Goal: Register for event/course

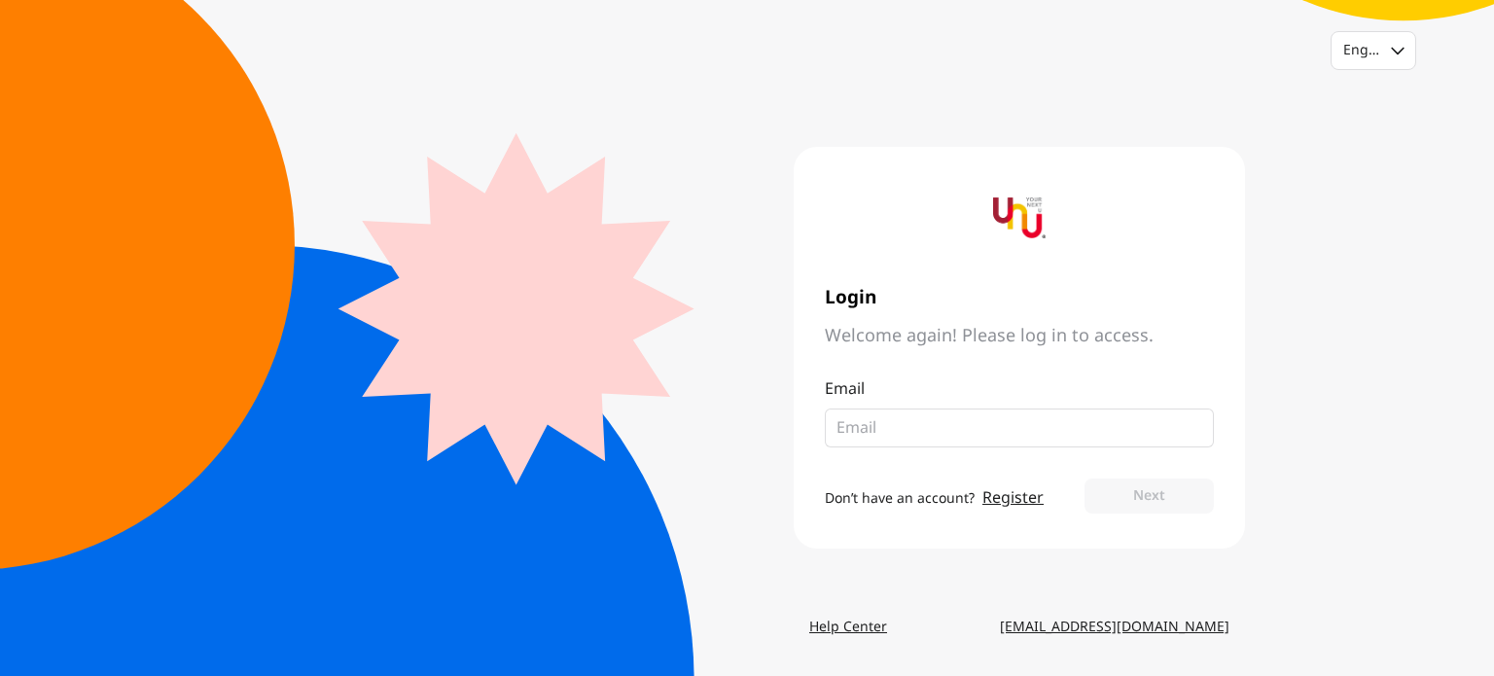
click at [1018, 499] on link "Register" at bounding box center [1013, 497] width 61 height 23
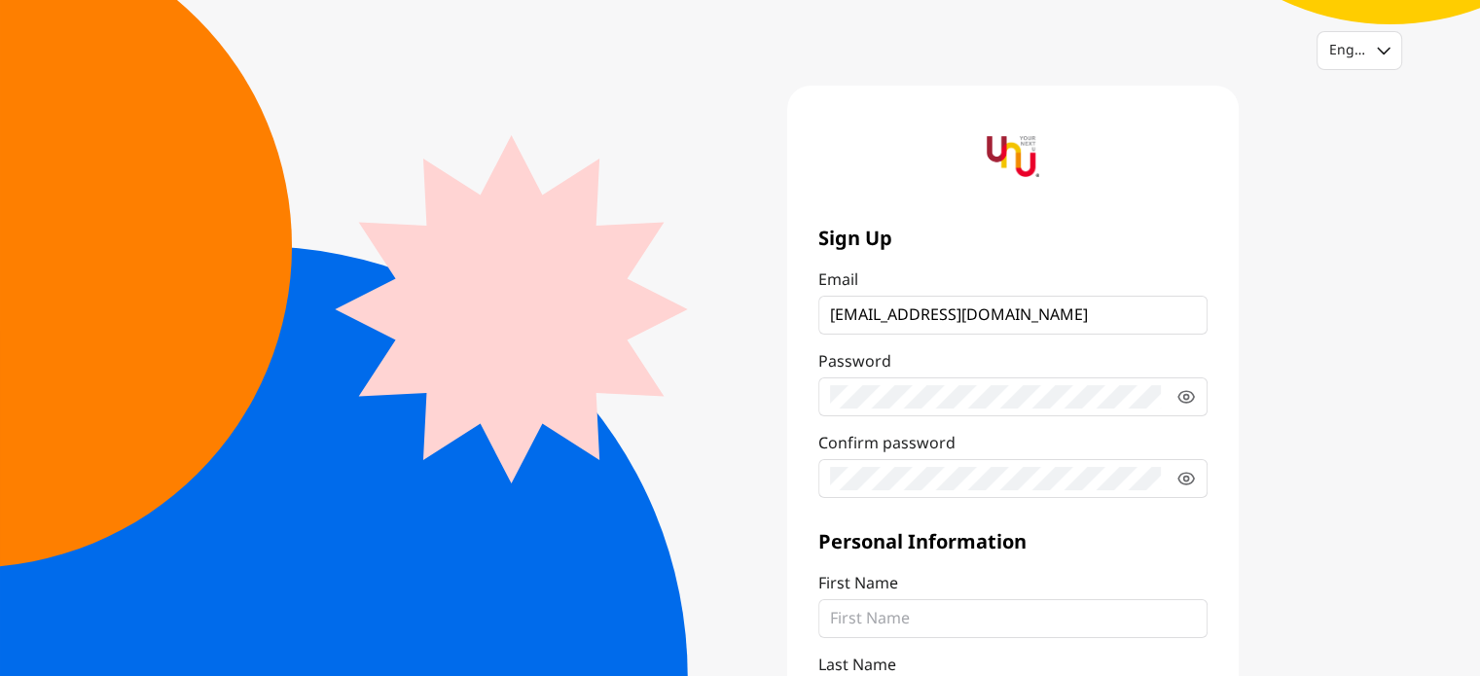
type input "sonixthree@yahoo.com"
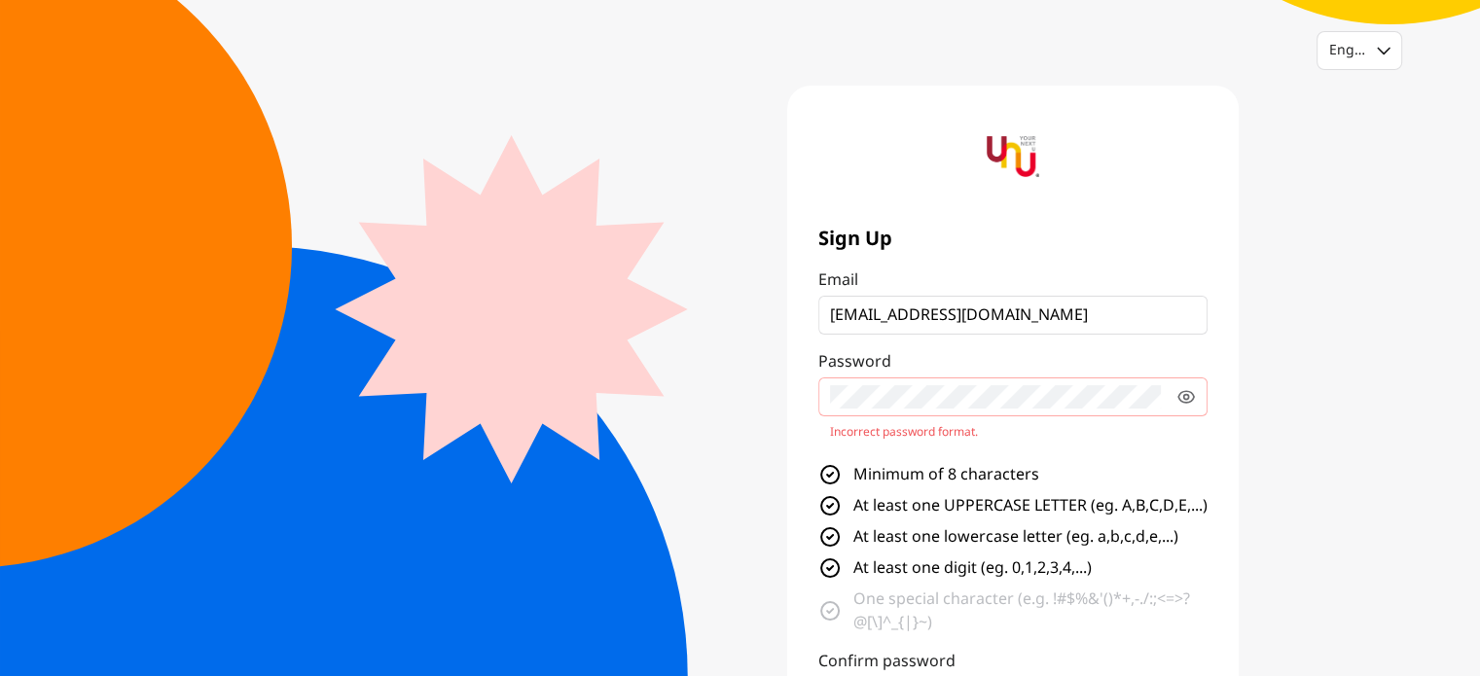
scroll to position [381, 0]
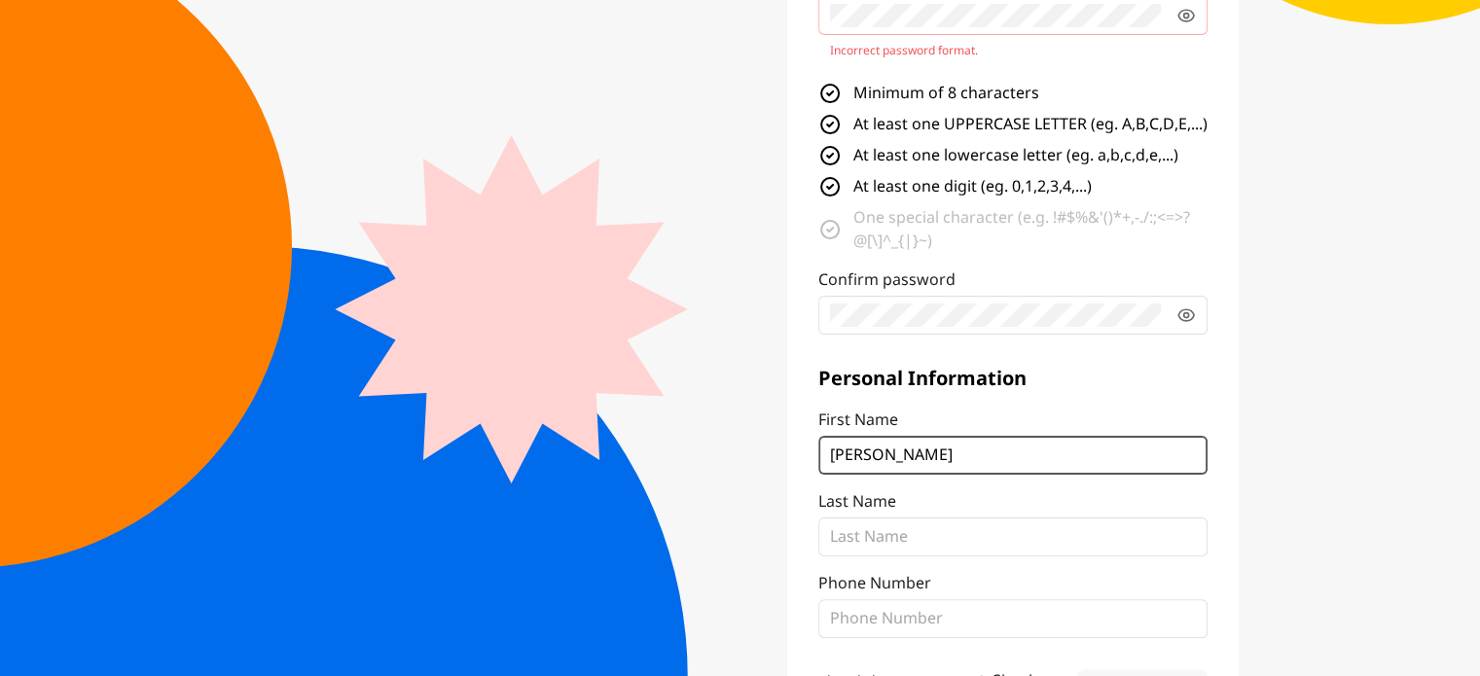
type input "Preeya"
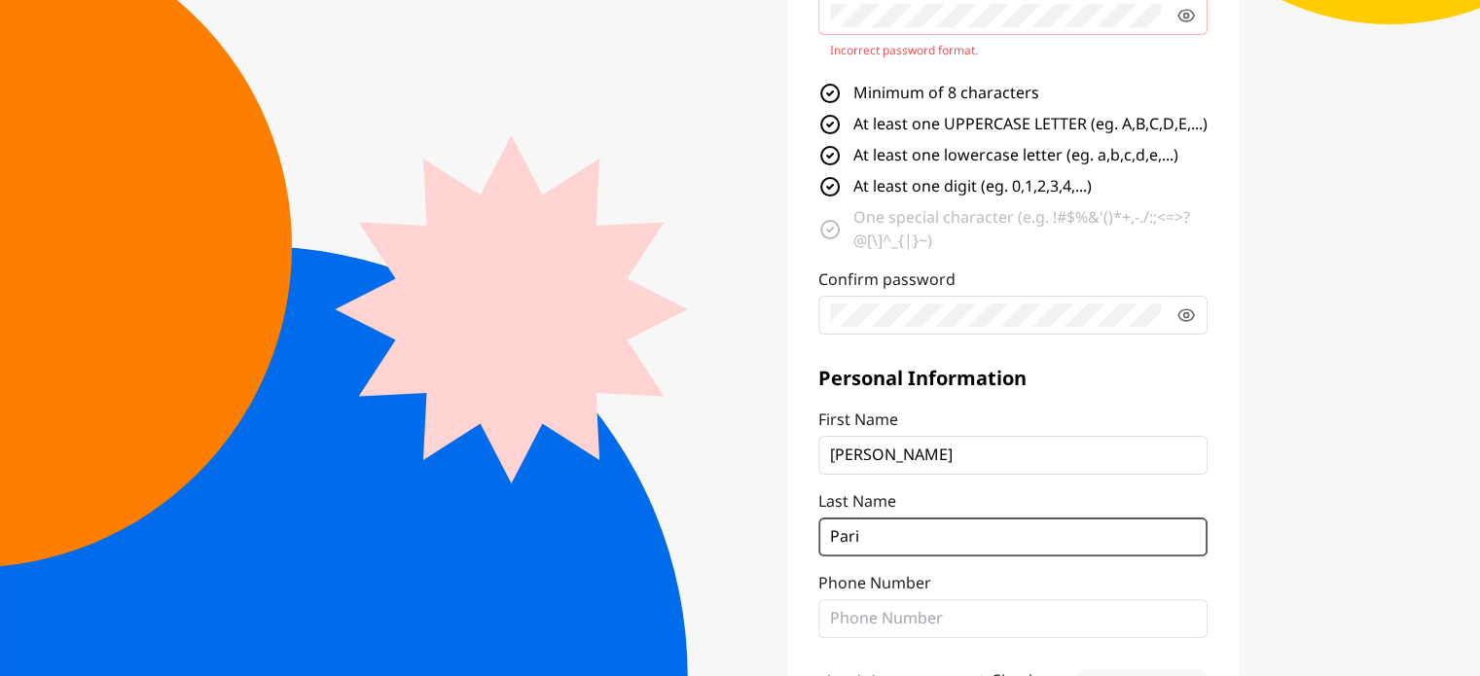
type input "Pari"
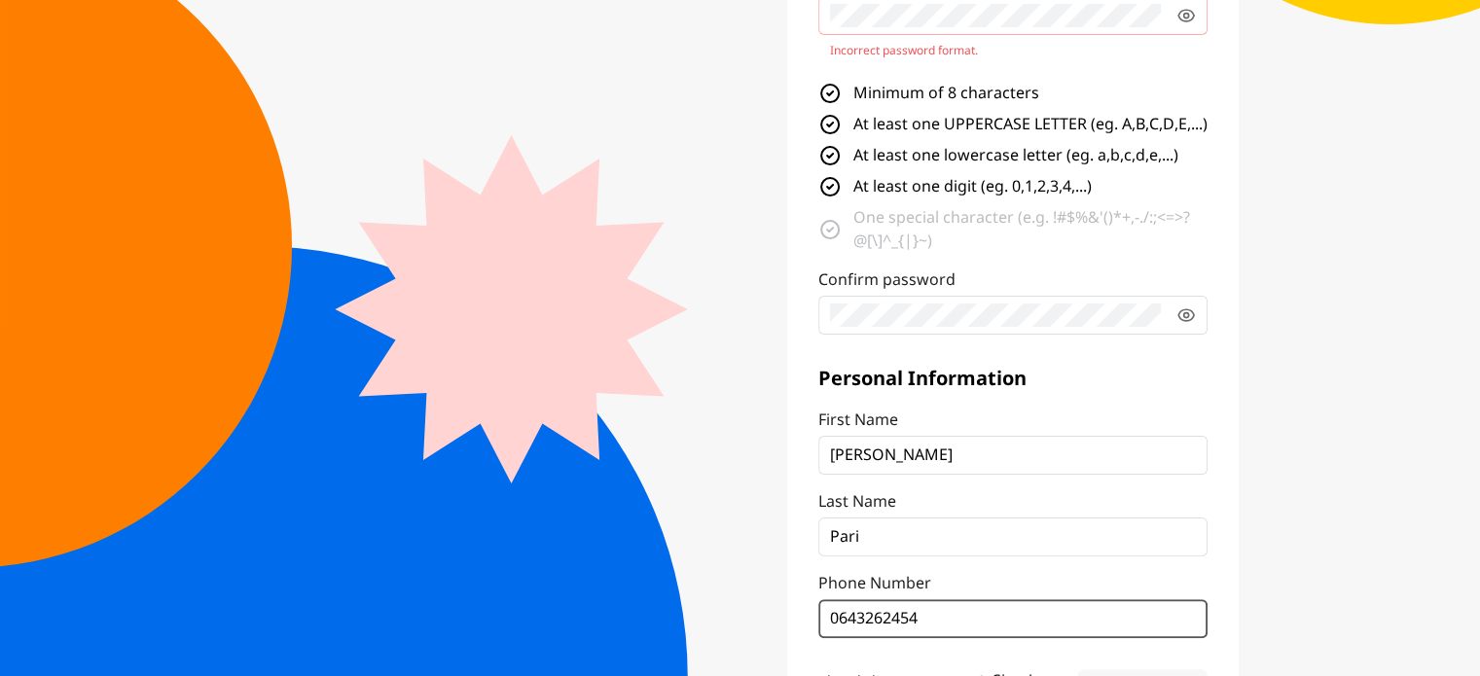
type input "0643262454"
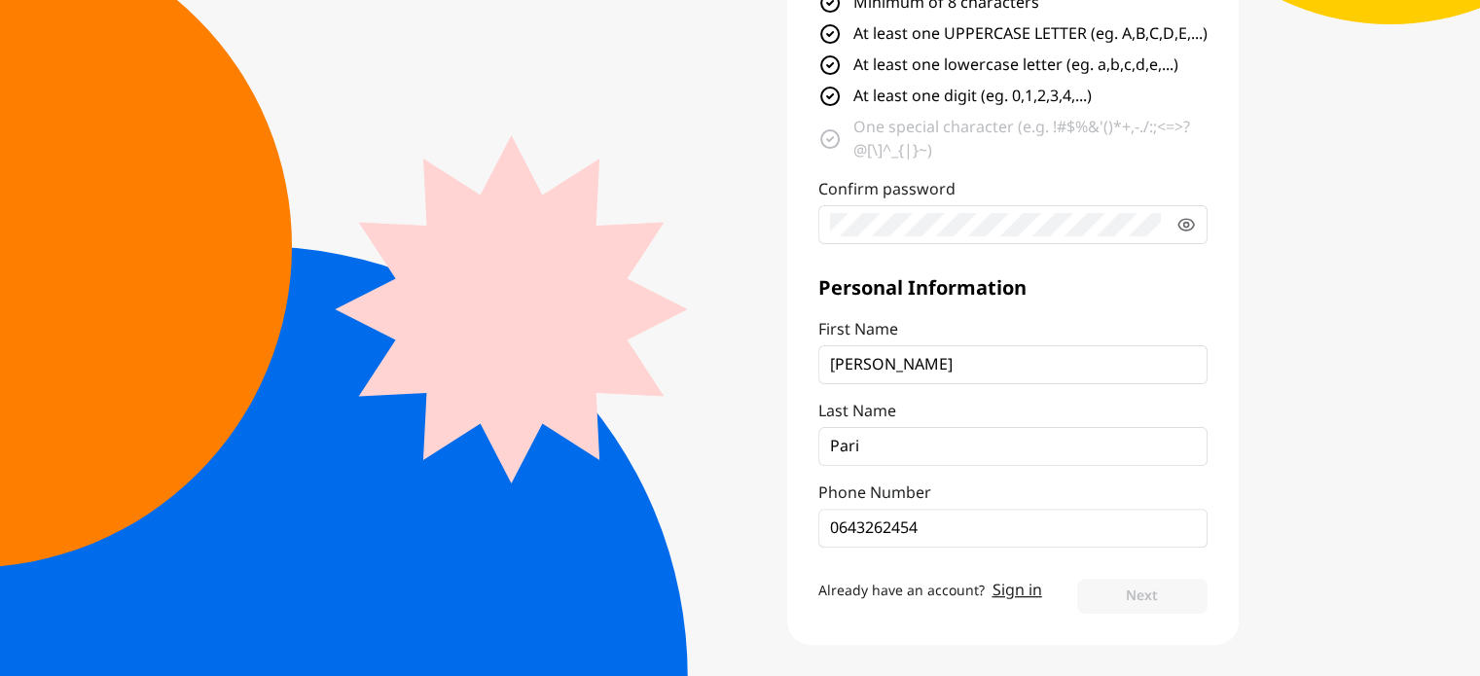
click at [904, 628] on div "Sign Up Email sonixthree@yahoo.com Password Incorrect password format. Minimum …" at bounding box center [1012, 129] width 451 height 1031
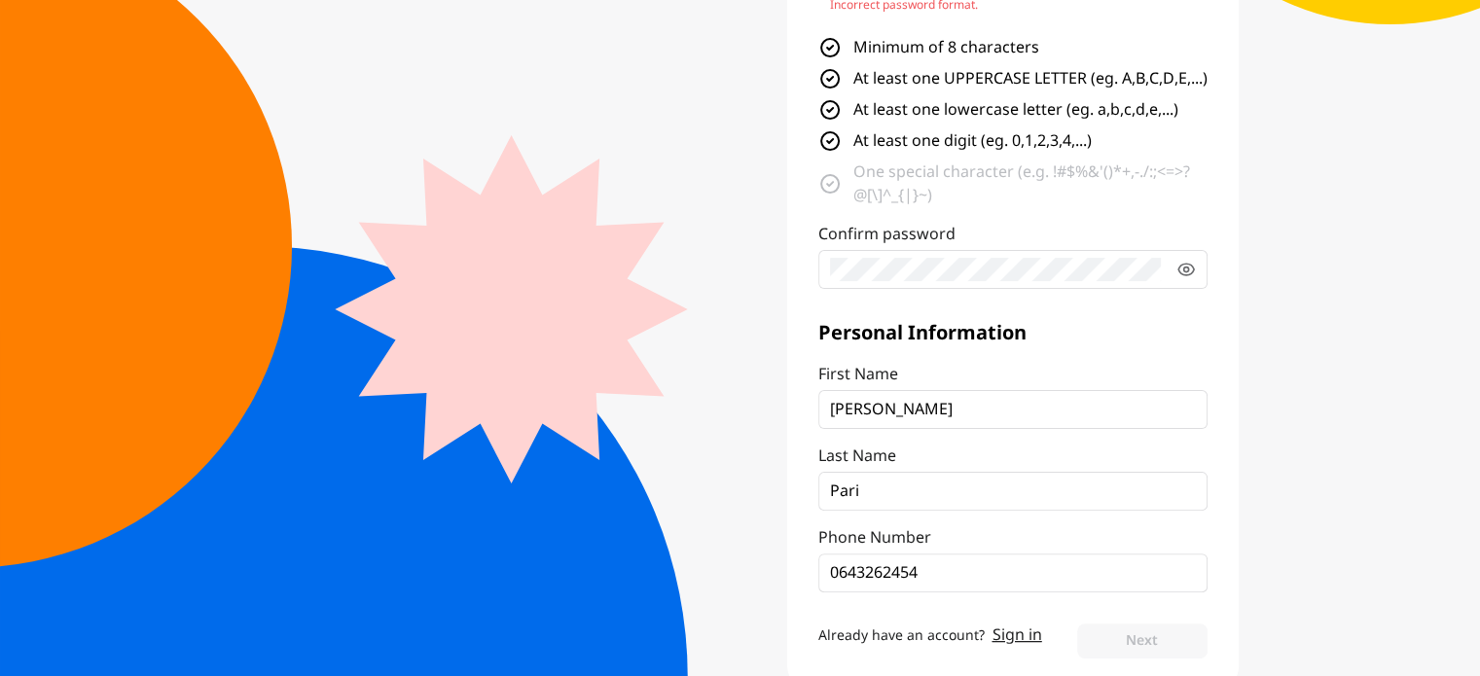
scroll to position [300, 0]
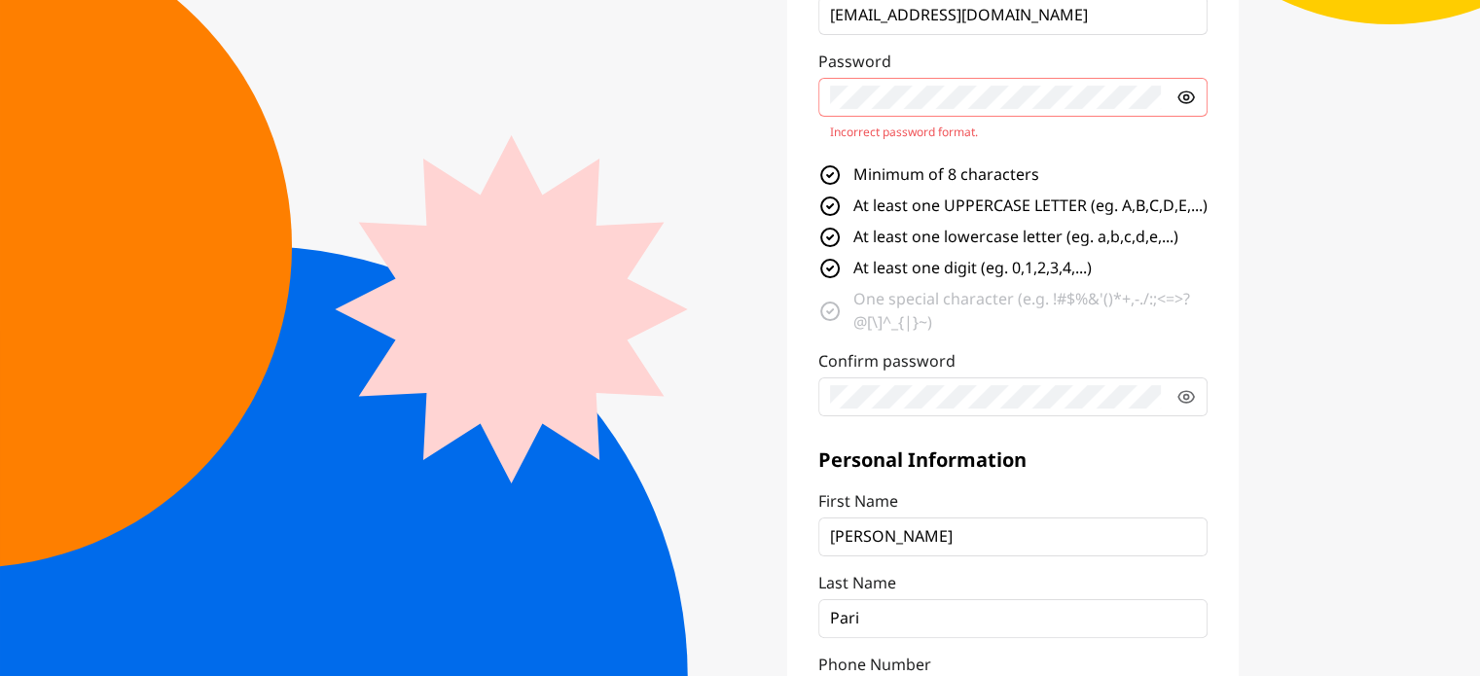
click at [1195, 94] on icon at bounding box center [1185, 97] width 19 height 19
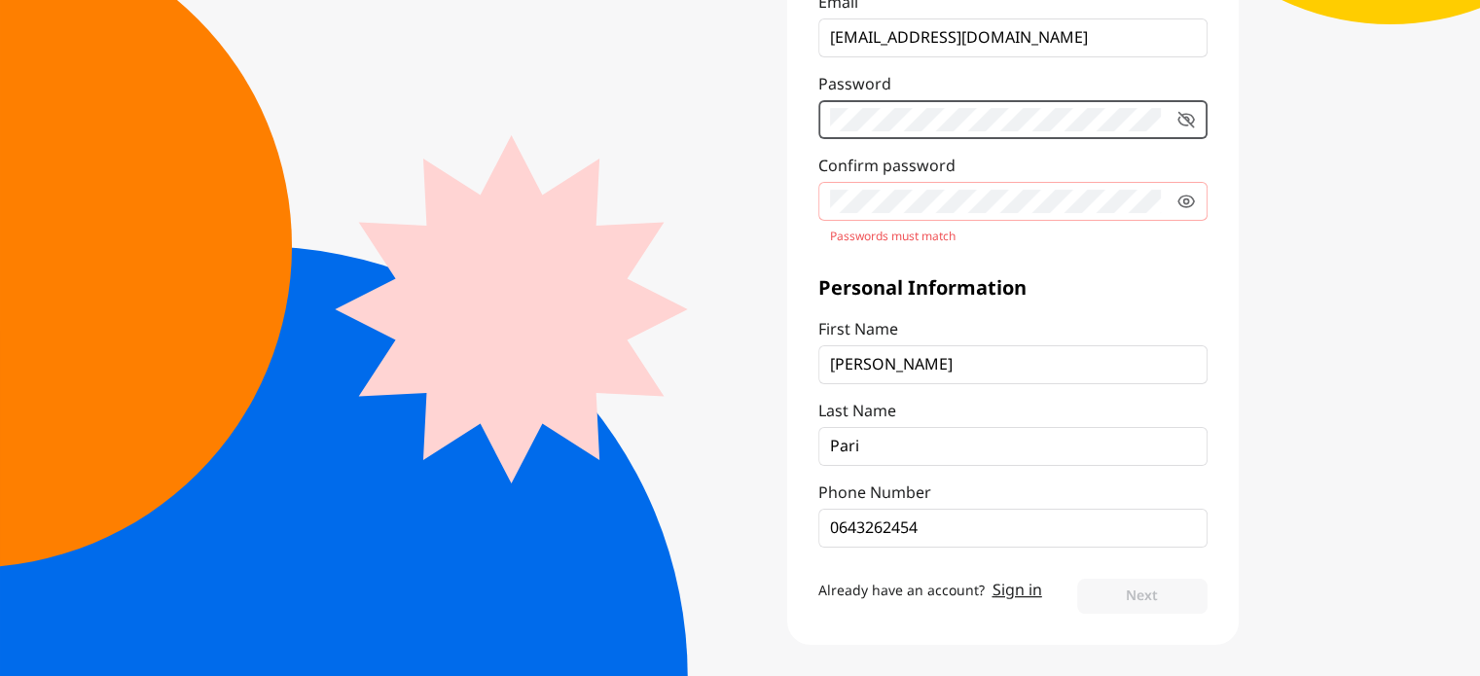
scroll to position [276, 0]
click at [1178, 198] on icon at bounding box center [1186, 203] width 16 height 12
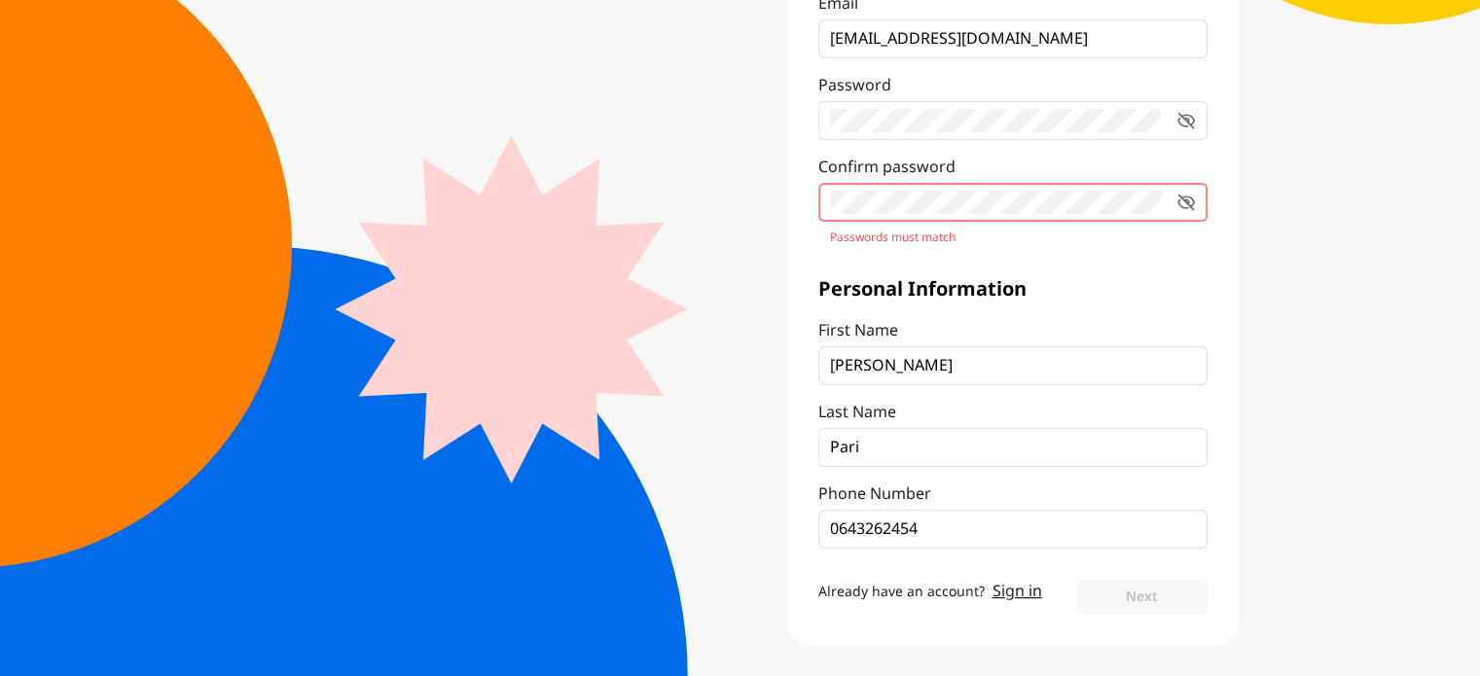
scroll to position [253, 0]
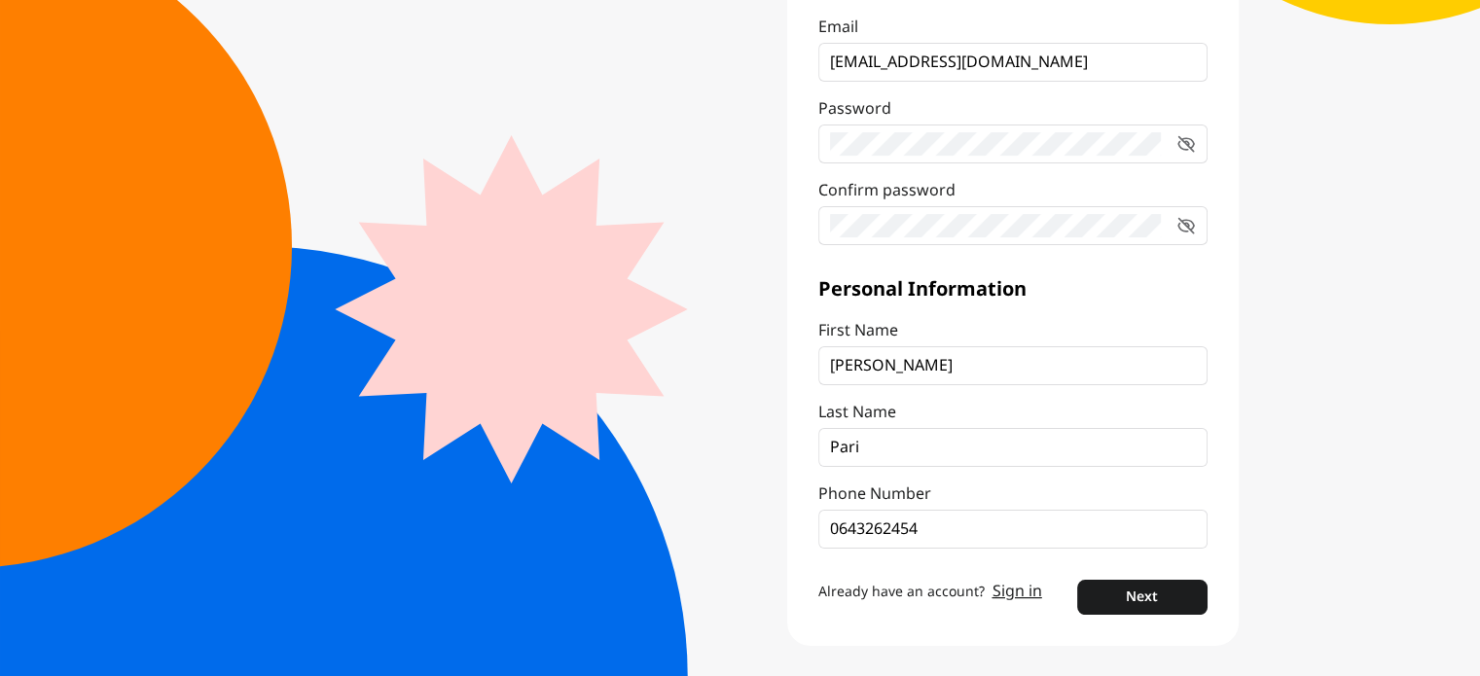
click at [1390, 499] on div "English Sign Up Email sonixthree@yahoo.com Password Confirm password Personal I…" at bounding box center [740, 212] width 1480 height 930
click at [1175, 596] on button "Next" at bounding box center [1141, 597] width 129 height 35
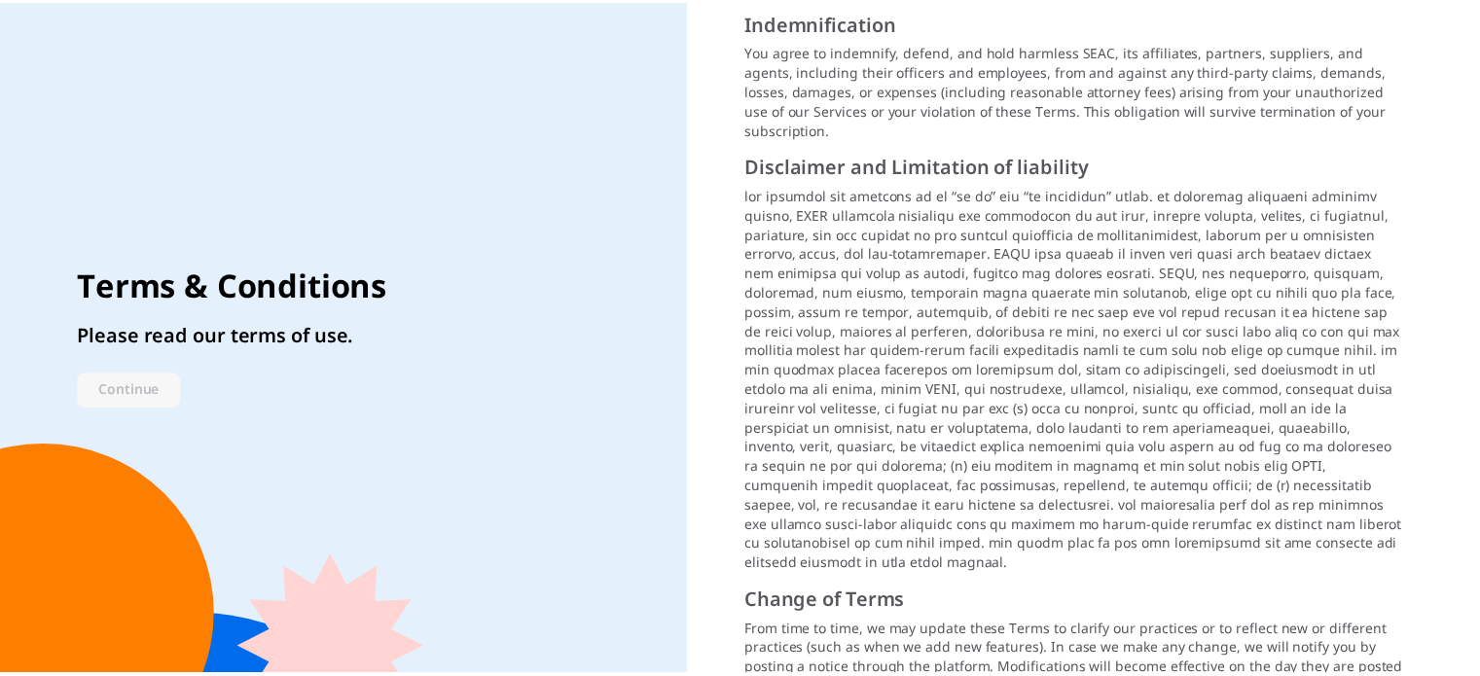
scroll to position [2444, 0]
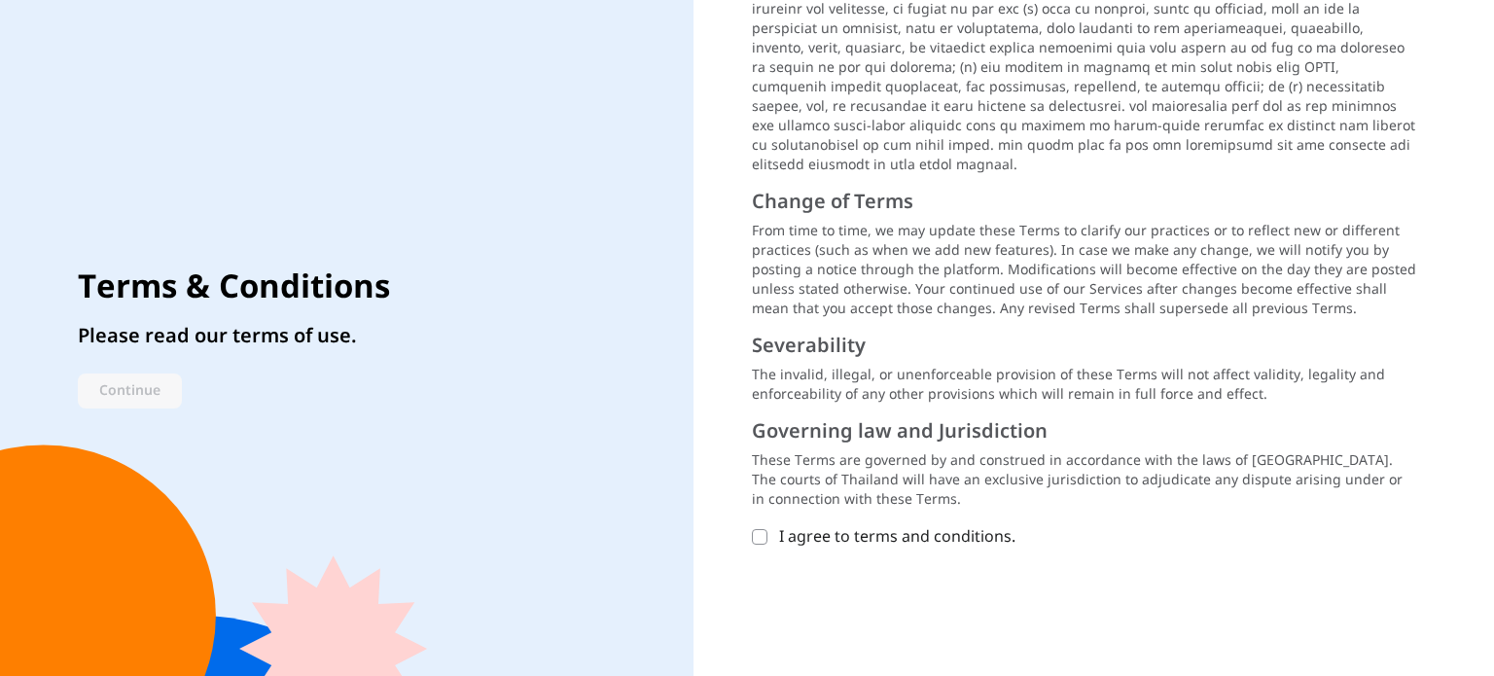
click at [755, 531] on icon at bounding box center [760, 537] width 12 height 12
click at [755, 529] on input "I agree to terms and conditions." at bounding box center [760, 537] width 16 height 16
checkbox input "true"
click at [160, 391] on button "Continue" at bounding box center [130, 391] width 104 height 35
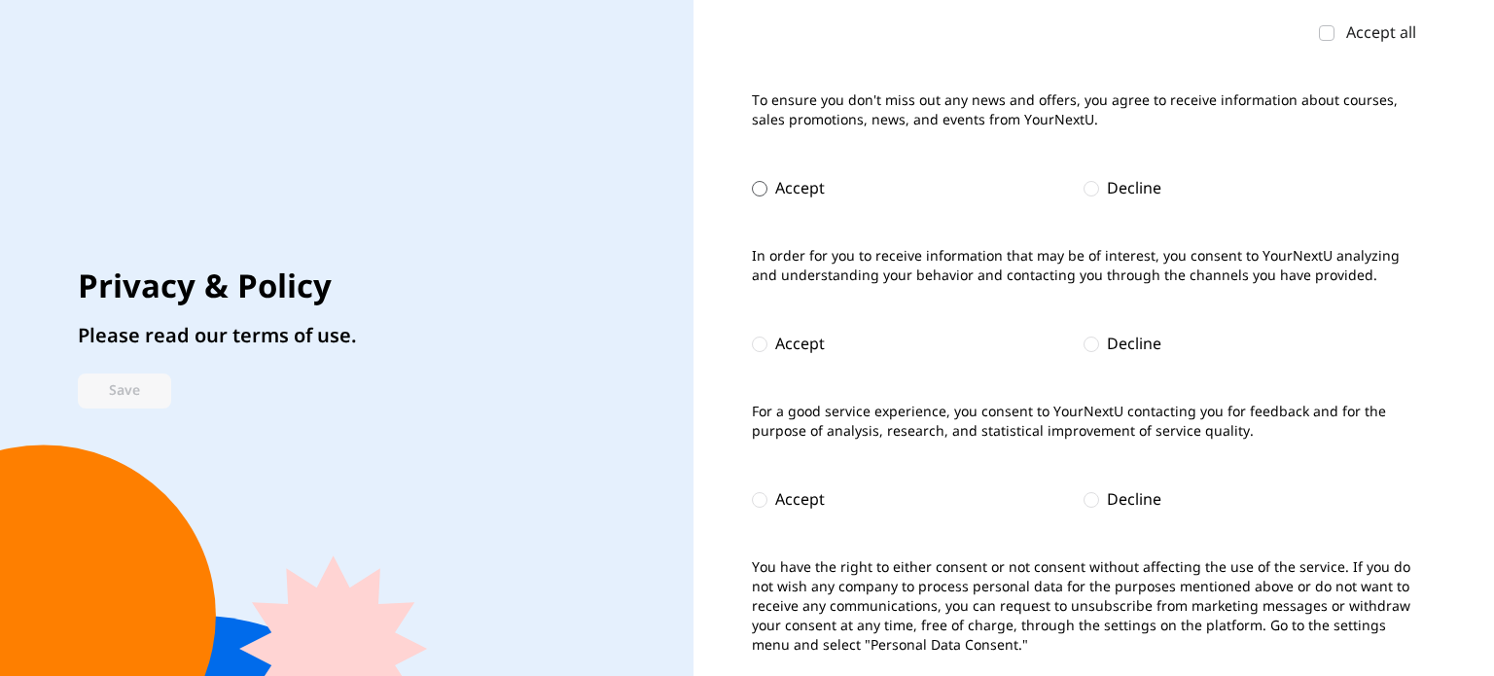
click at [753, 186] on div at bounding box center [760, 189] width 16 height 16
click at [767, 343] on div "Accept" at bounding box center [788, 344] width 73 height 23
click at [765, 499] on div at bounding box center [760, 500] width 16 height 16
drag, startPoint x: 121, startPoint y: 393, endPoint x: 164, endPoint y: 387, distance: 44.2
click at [122, 394] on button "Save" at bounding box center [124, 391] width 93 height 35
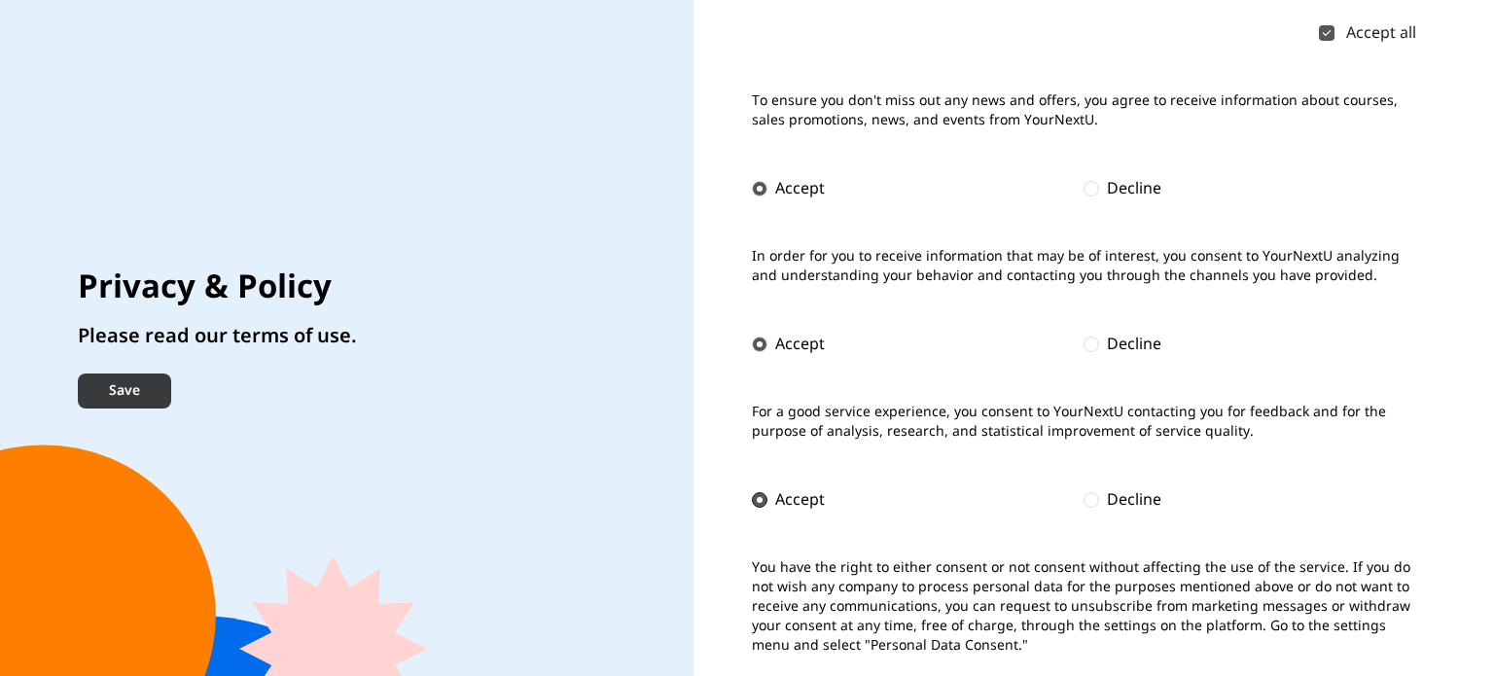
checkbox input "true"
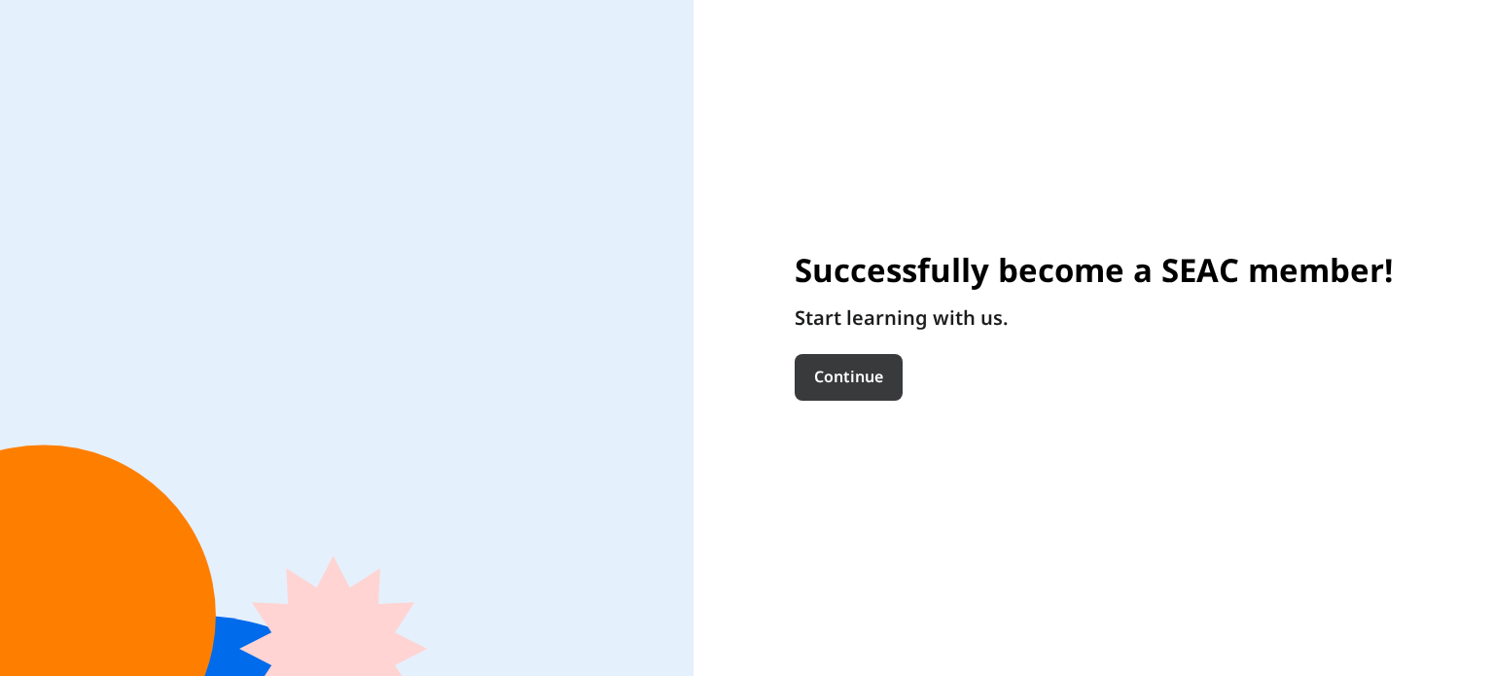
click at [850, 388] on button "Continue" at bounding box center [849, 377] width 108 height 47
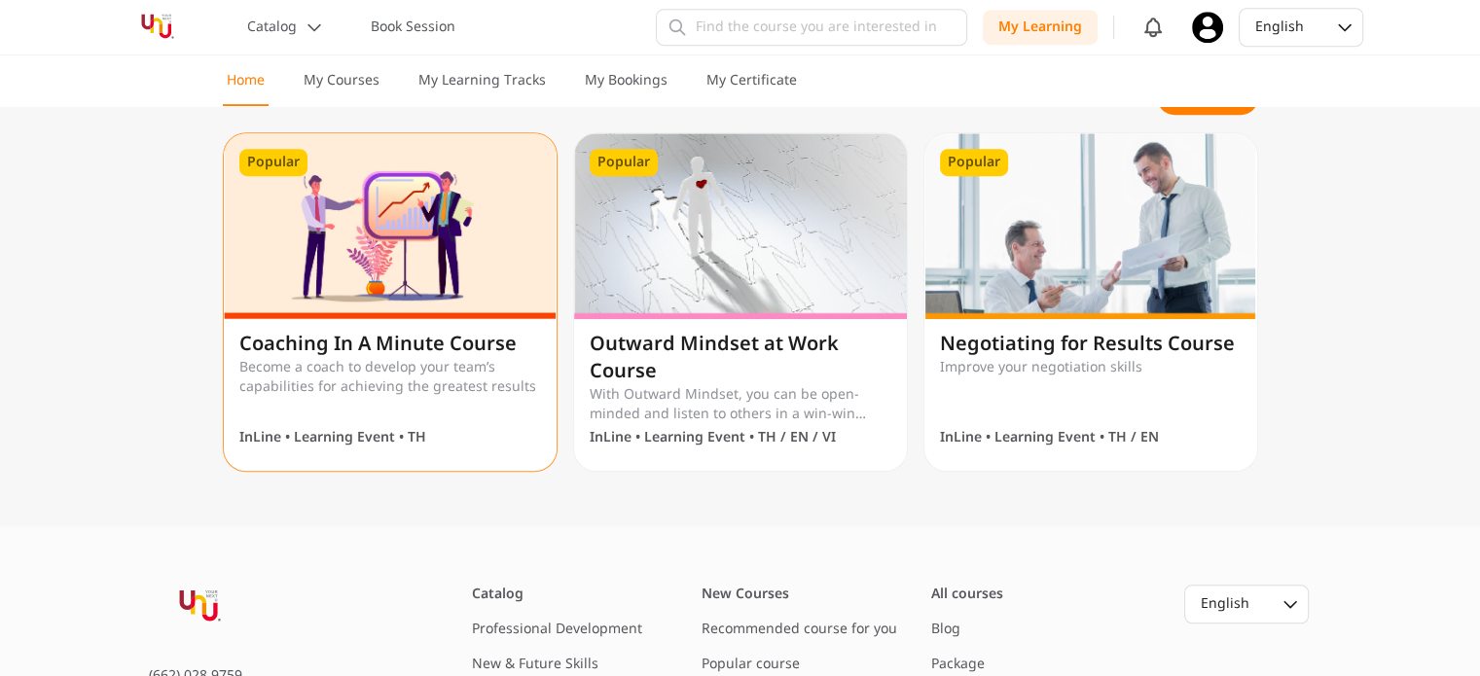
scroll to position [1113, 0]
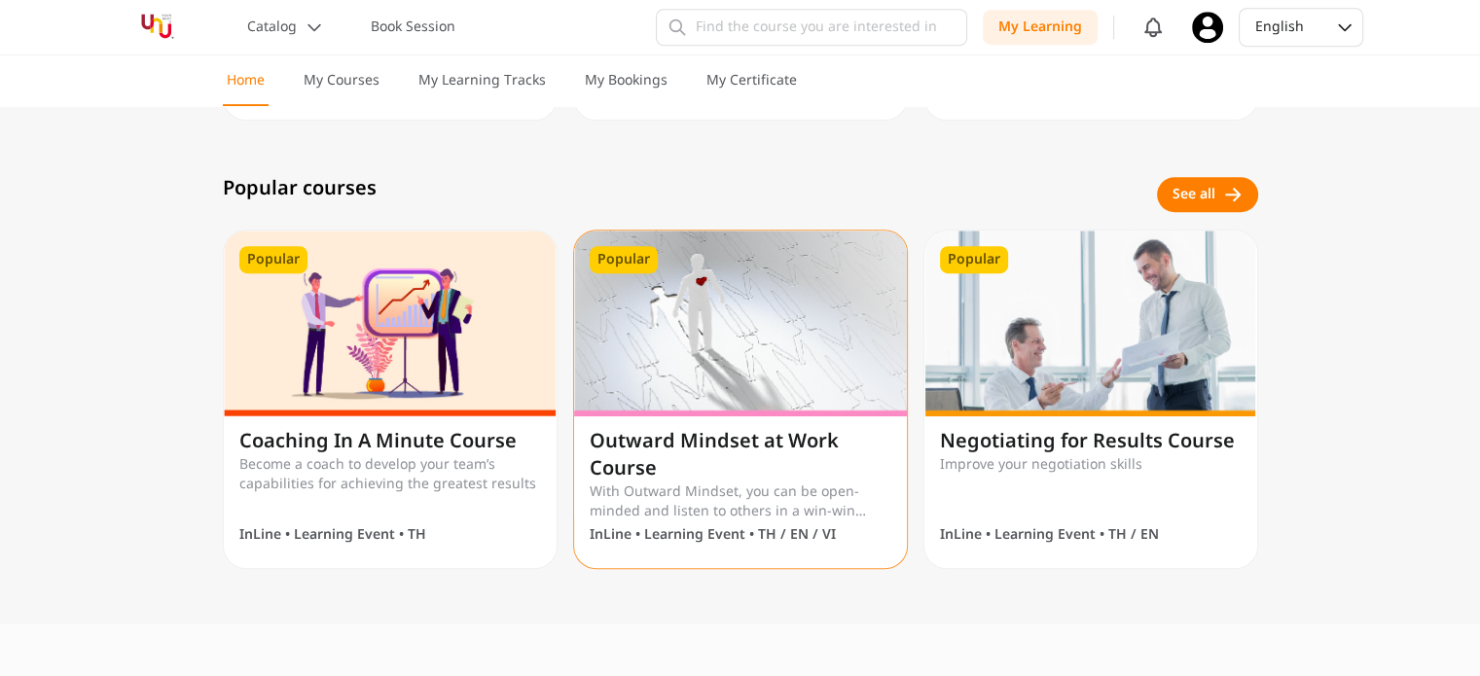
click at [672, 451] on h1 "Outward Mindset at Work Course" at bounding box center [741, 455] width 302 height 54
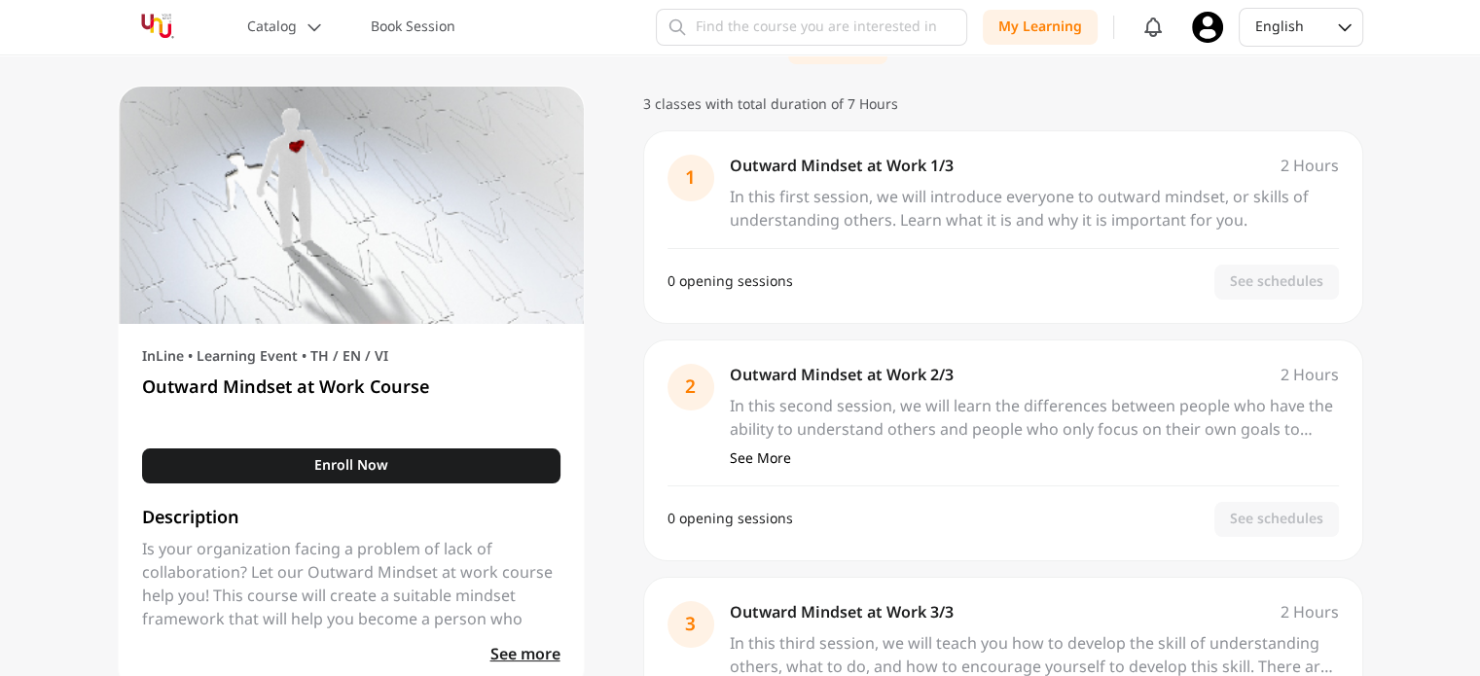
scroll to position [389, 0]
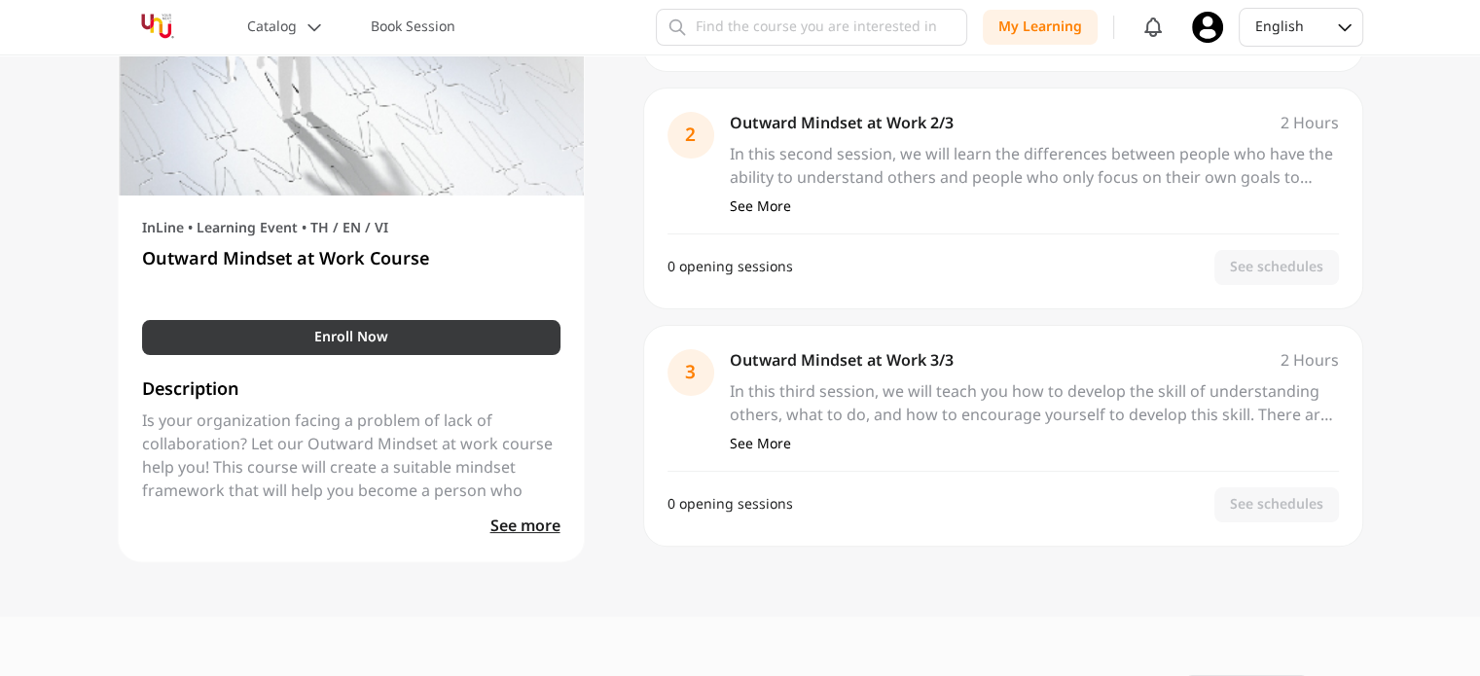
click at [464, 344] on button "Enroll Now" at bounding box center [351, 337] width 418 height 35
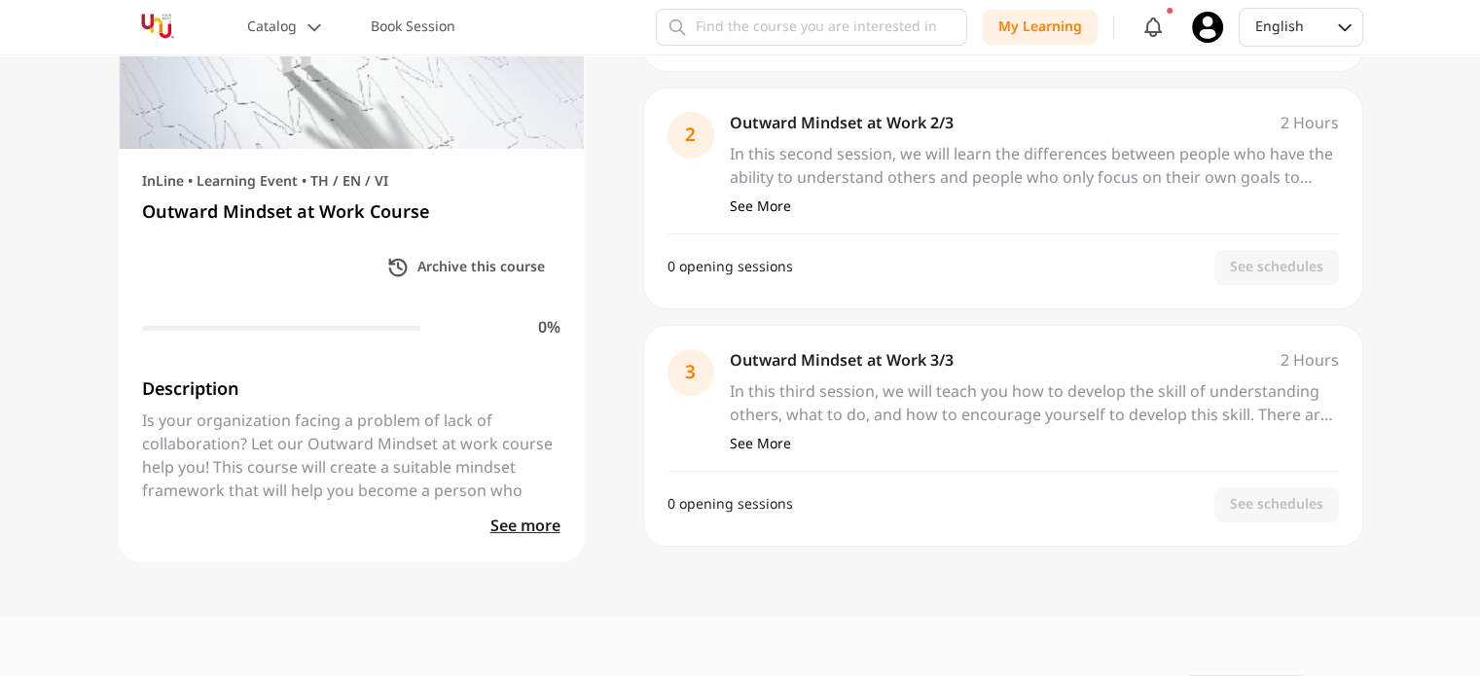
click at [1265, 405] on p "In this third session, we will teach you how to develop the skill of understand…" at bounding box center [1034, 403] width 609 height 47
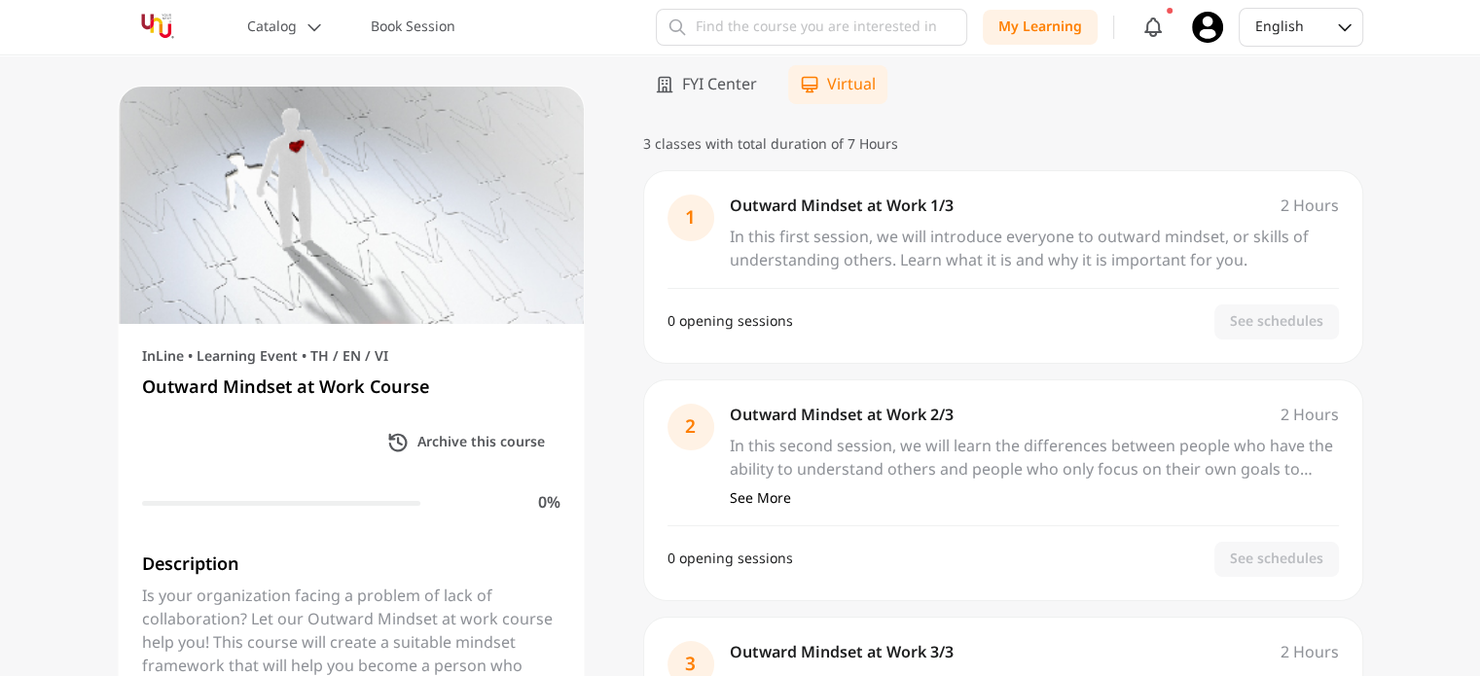
scroll to position [0, 0]
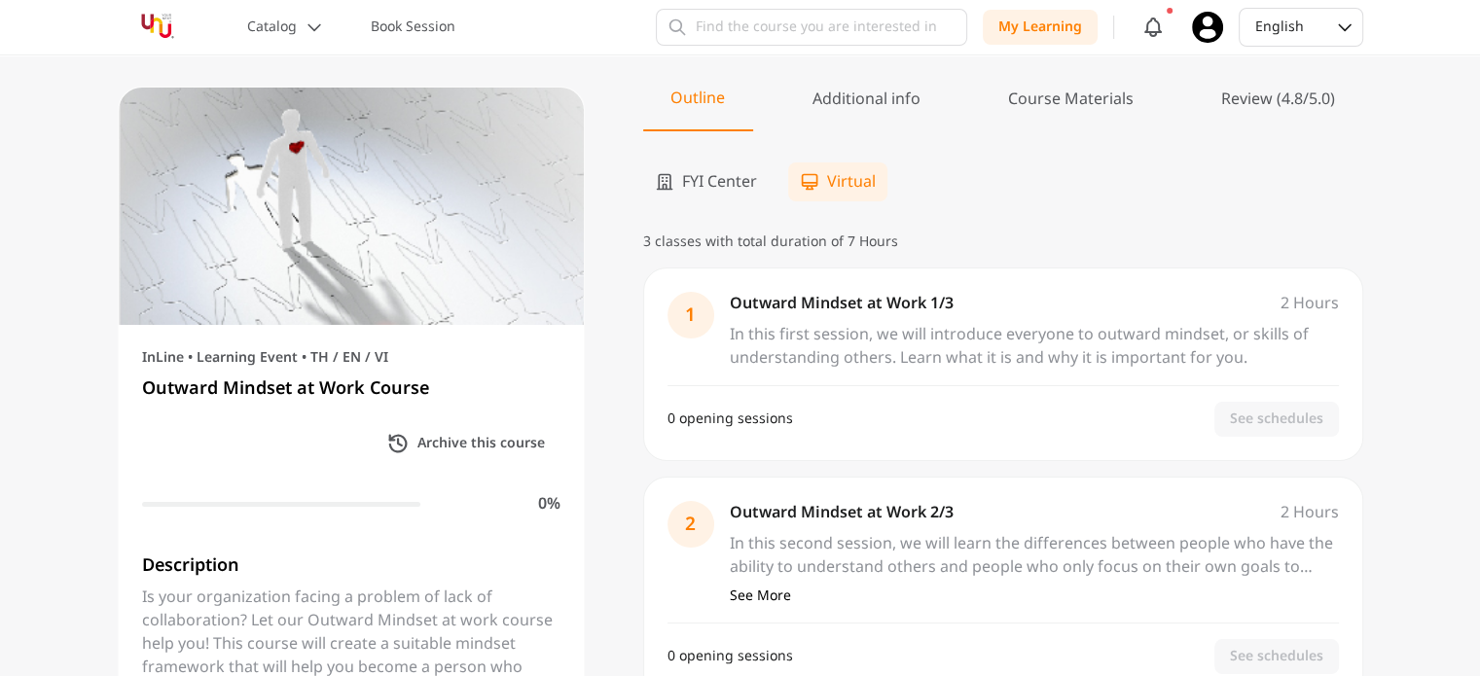
drag, startPoint x: 948, startPoint y: 403, endPoint x: 911, endPoint y: 392, distance: 38.5
click at [947, 404] on div "0 opening sessions See schedules" at bounding box center [1002, 419] width 671 height 35
click at [848, 343] on p "In this first session, we will introduce everyone to outward mindset, or skills…" at bounding box center [1034, 346] width 609 height 47
click at [825, 292] on p "Outward Mindset at Work 1/3" at bounding box center [1001, 303] width 543 height 23
click at [821, 295] on p "Outward Mindset at Work 1/3" at bounding box center [1001, 303] width 543 height 23
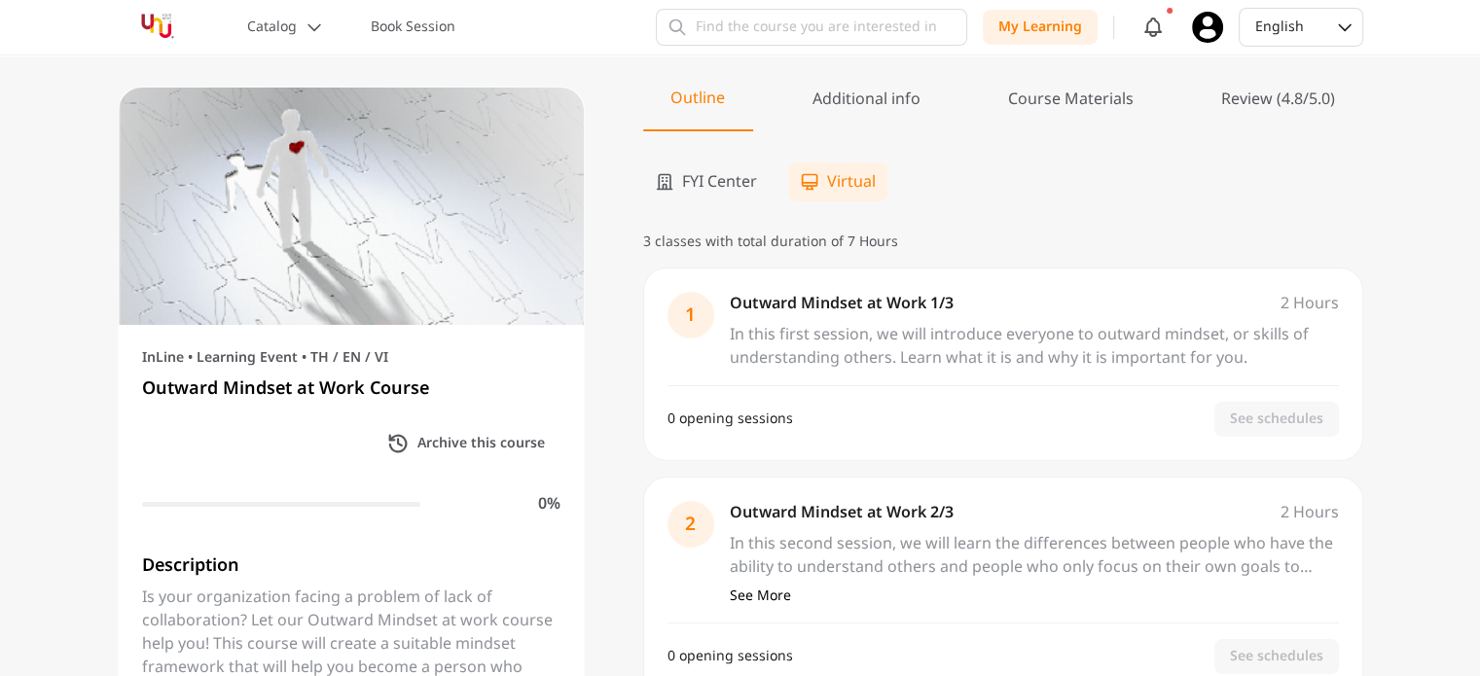
click at [810, 256] on div "3 classes with total duration of 7 Hours 1 2 Hours 2 Hours Outward Mindset at W…" at bounding box center [1003, 584] width 720 height 703
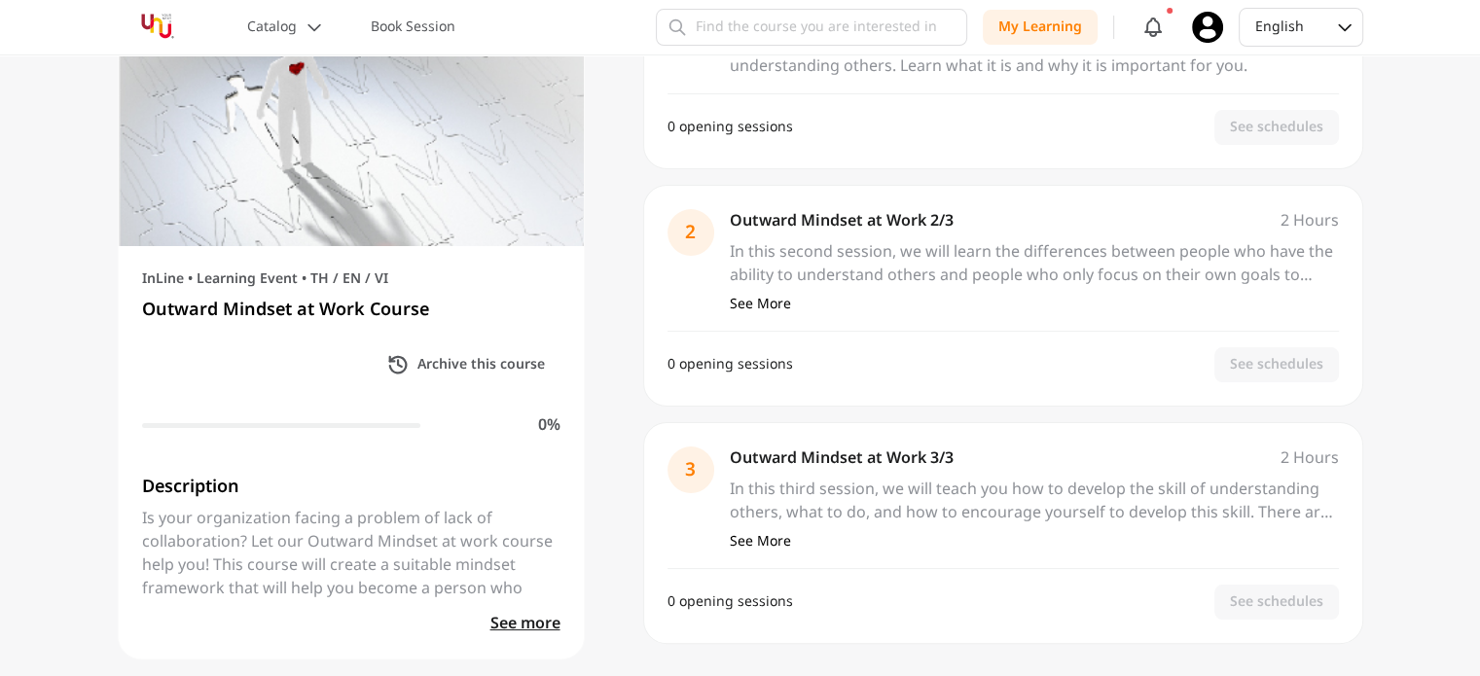
scroll to position [486, 0]
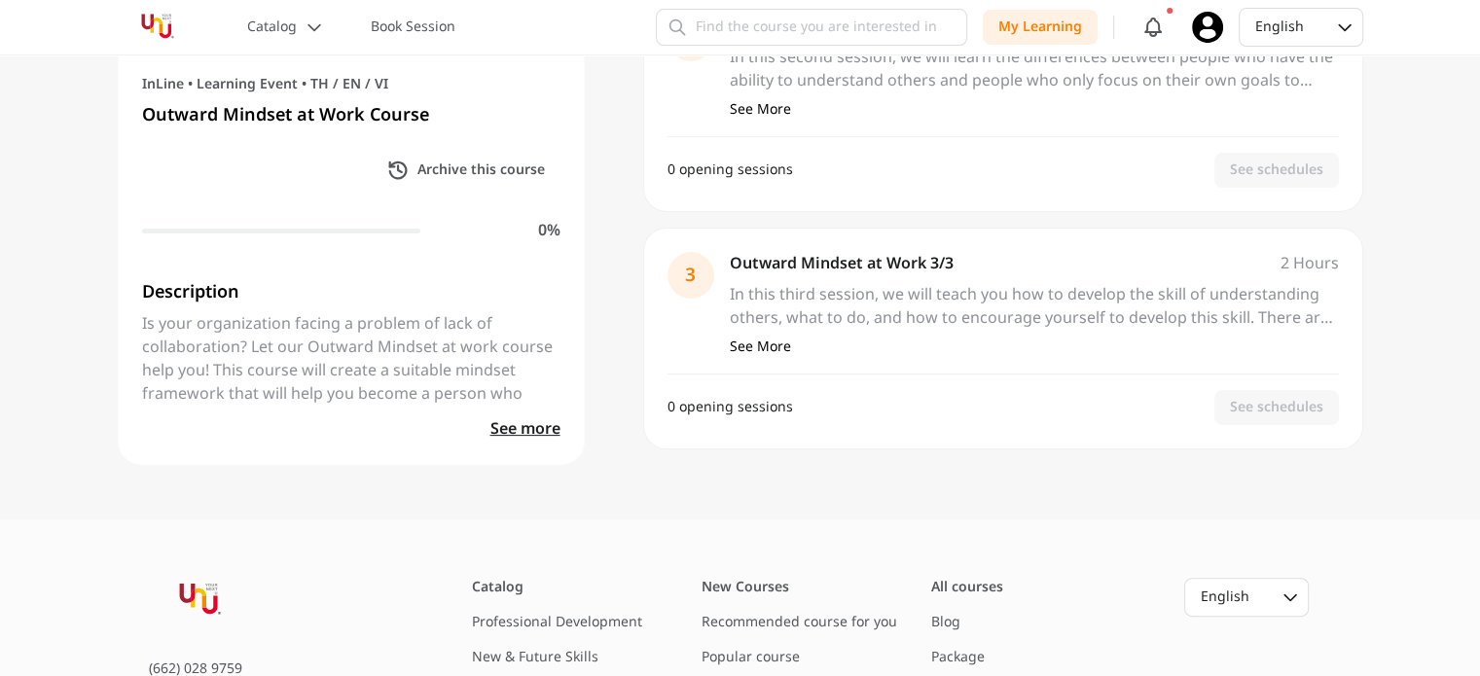
click at [522, 432] on span "See more" at bounding box center [525, 428] width 70 height 23
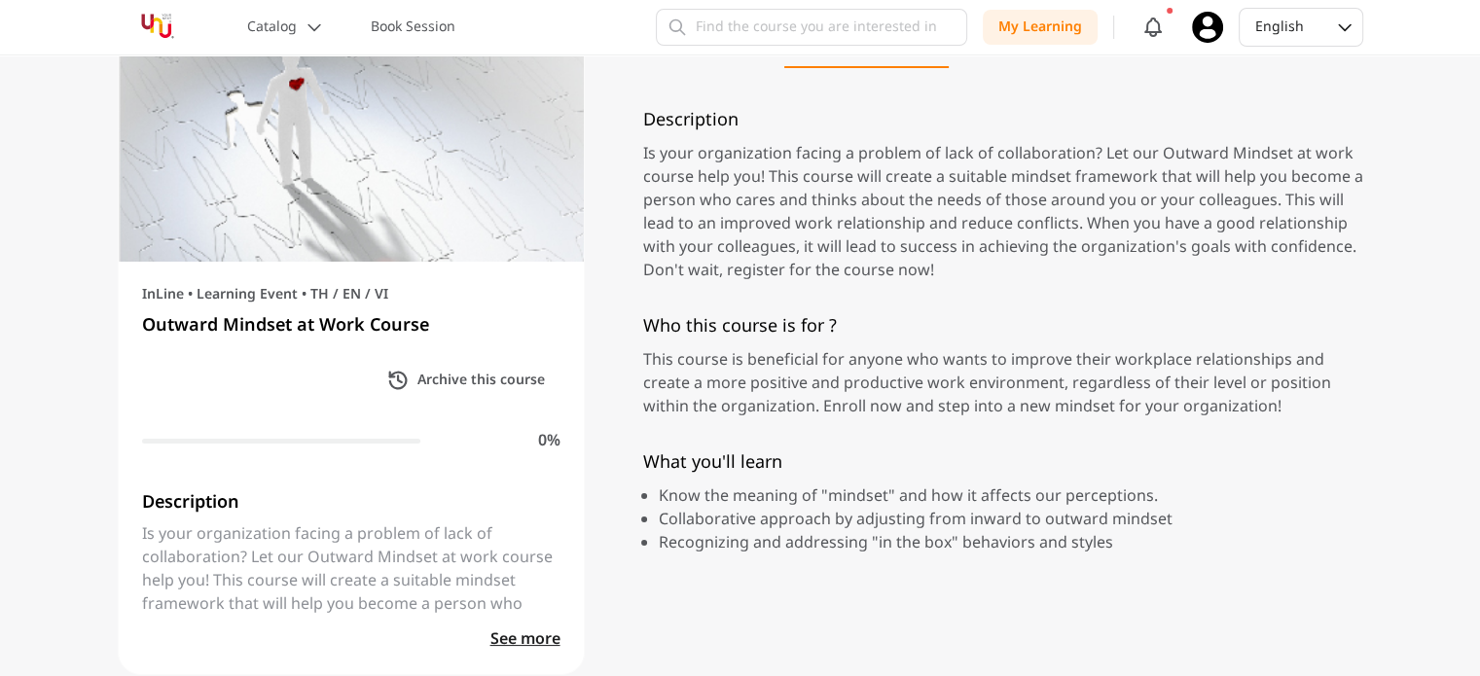
scroll to position [97, 0]
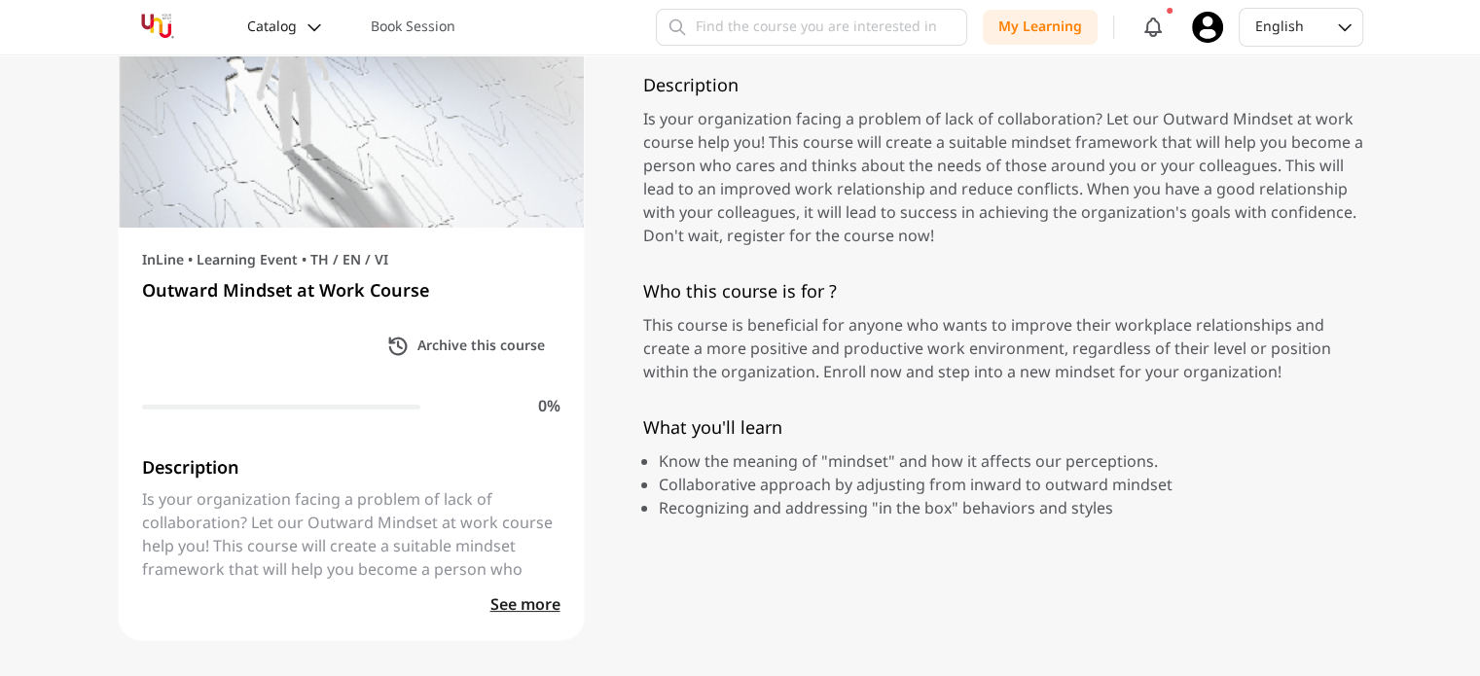
click at [319, 28] on icon at bounding box center [314, 27] width 19 height 19
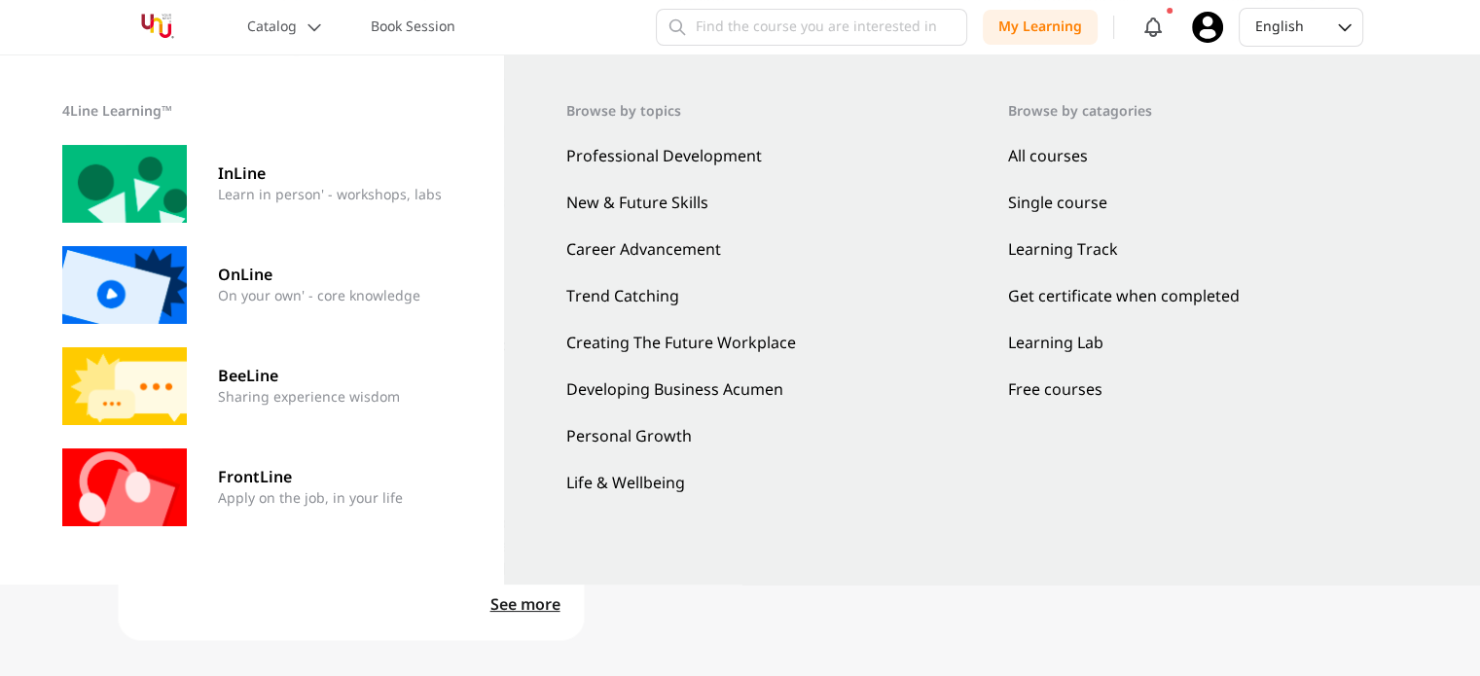
click at [1037, 392] on link "Free courses" at bounding box center [1213, 389] width 411 height 23
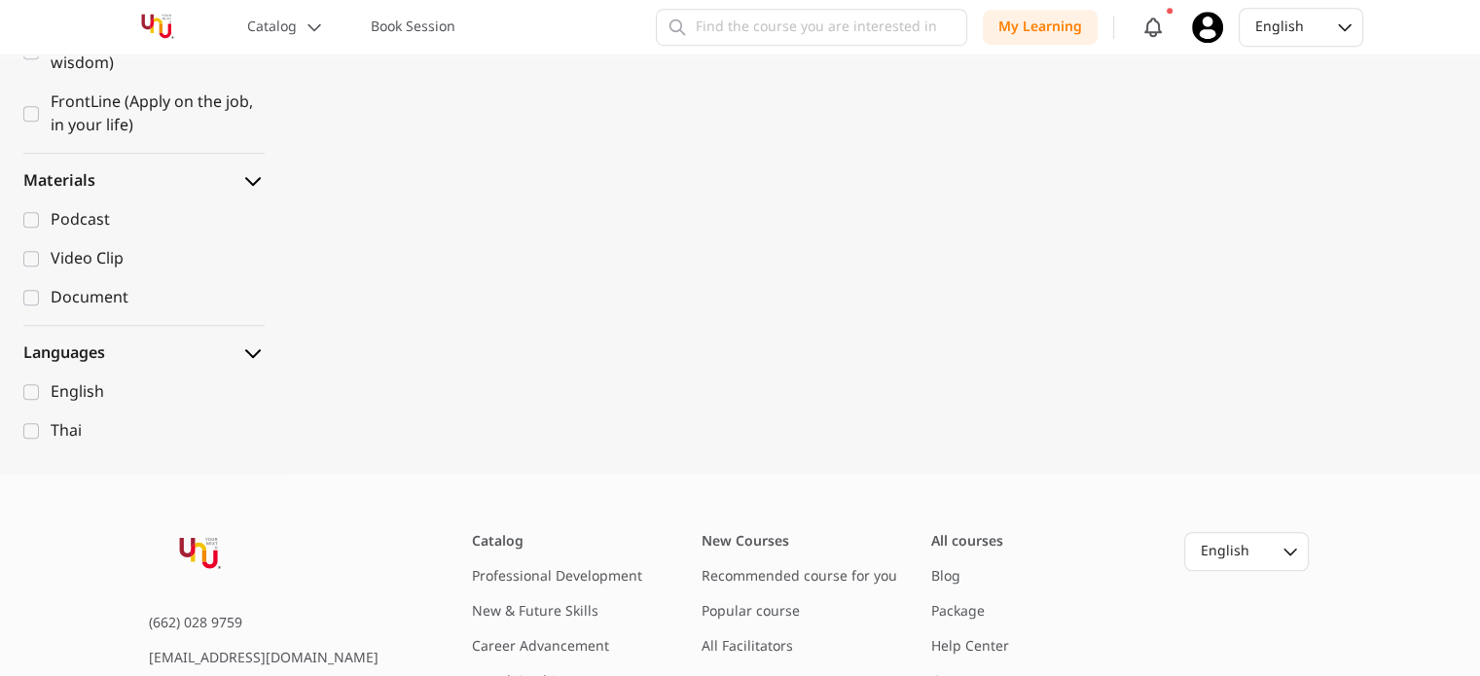
scroll to position [1654, 0]
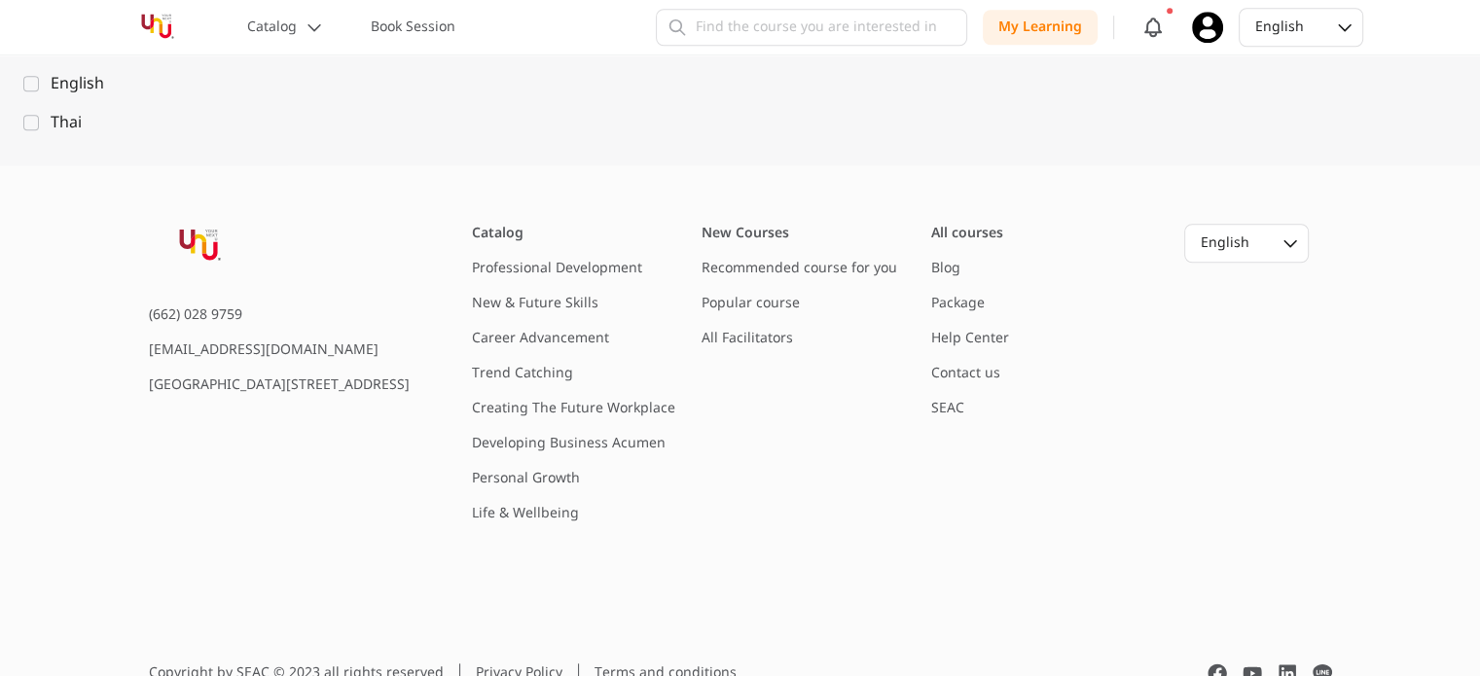
click at [636, 265] on link "Professional Development" at bounding box center [557, 268] width 170 height 20
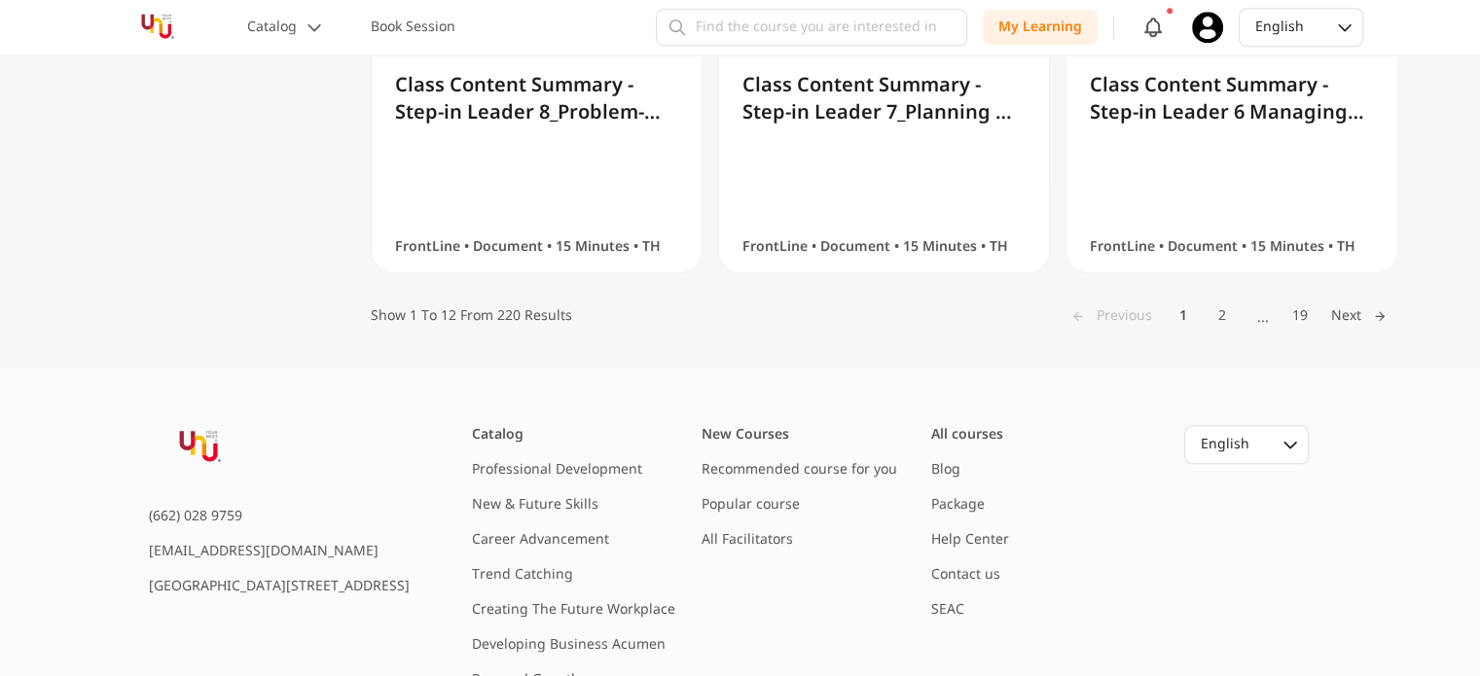
scroll to position [2165, 0]
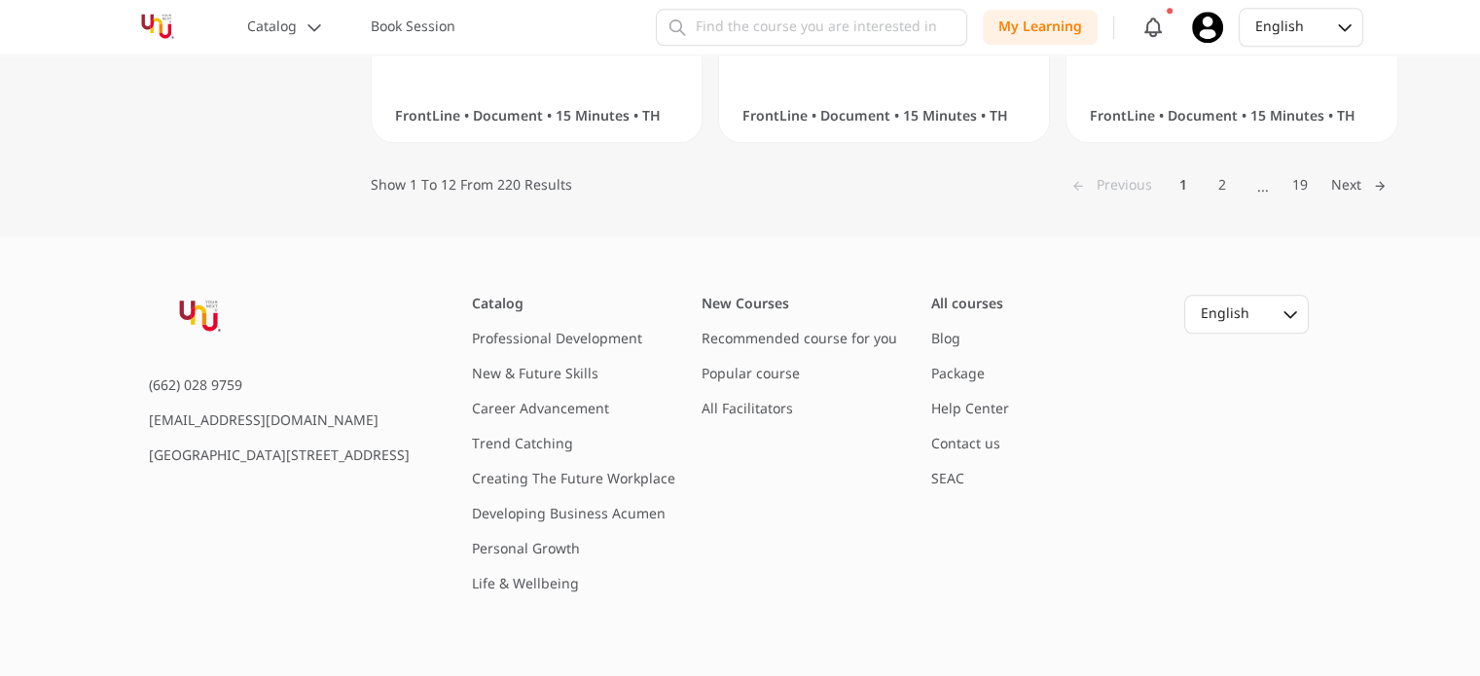
click at [990, 436] on link "Contact us" at bounding box center [965, 444] width 69 height 20
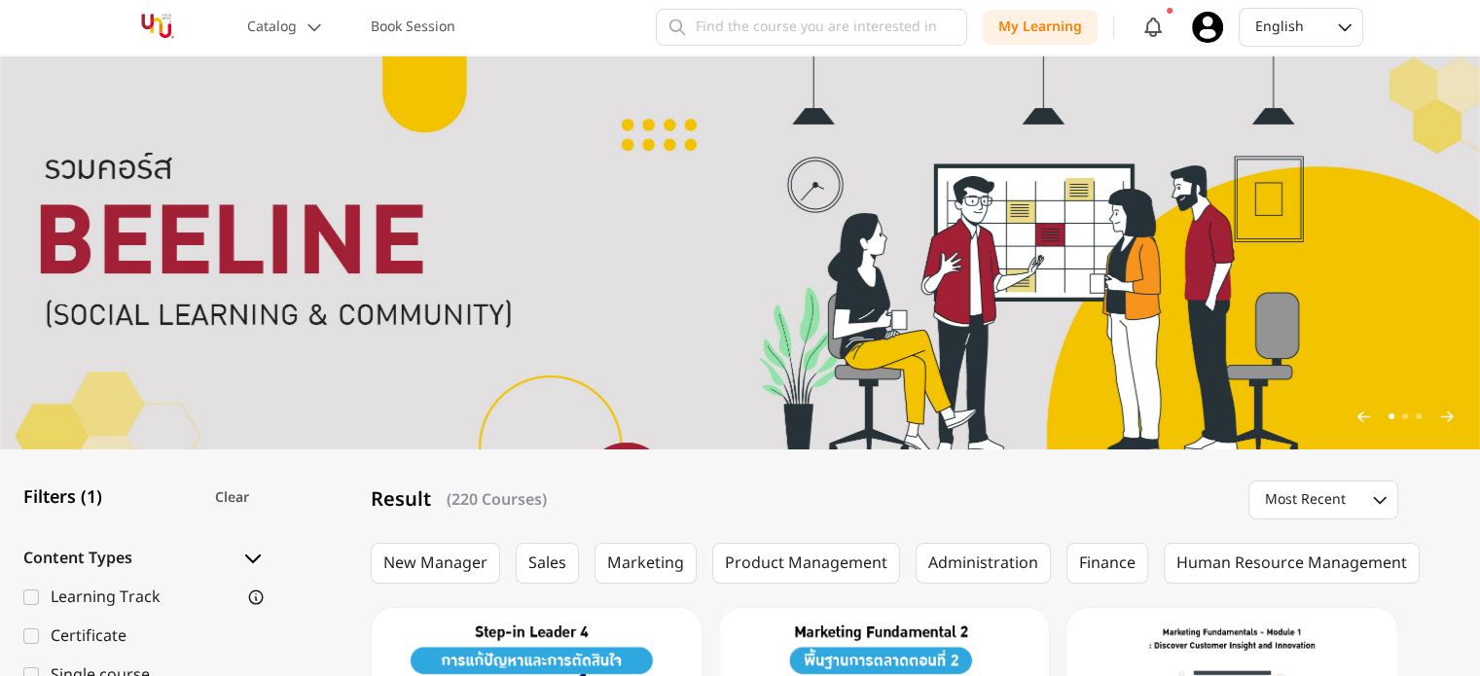
click at [969, 303] on img at bounding box center [740, 252] width 1480 height 394
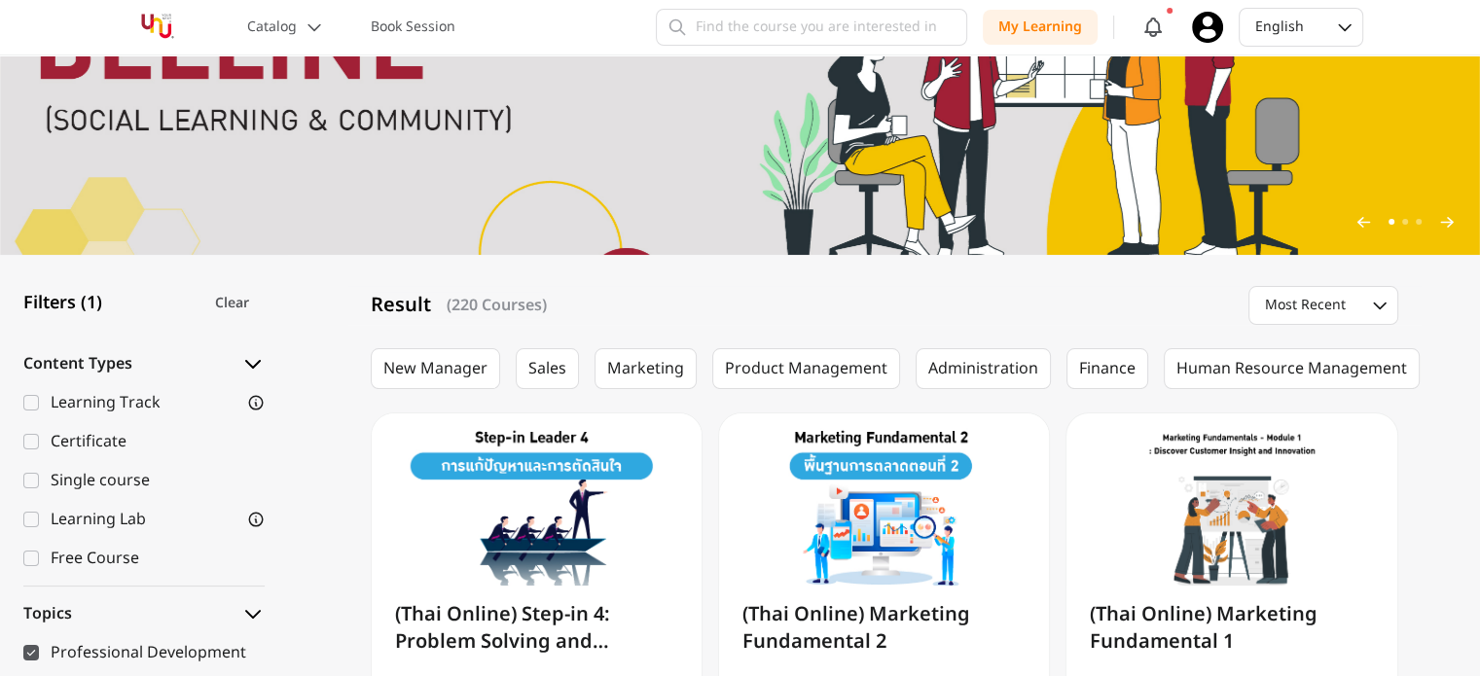
click at [848, 134] on img at bounding box center [740, 58] width 1480 height 394
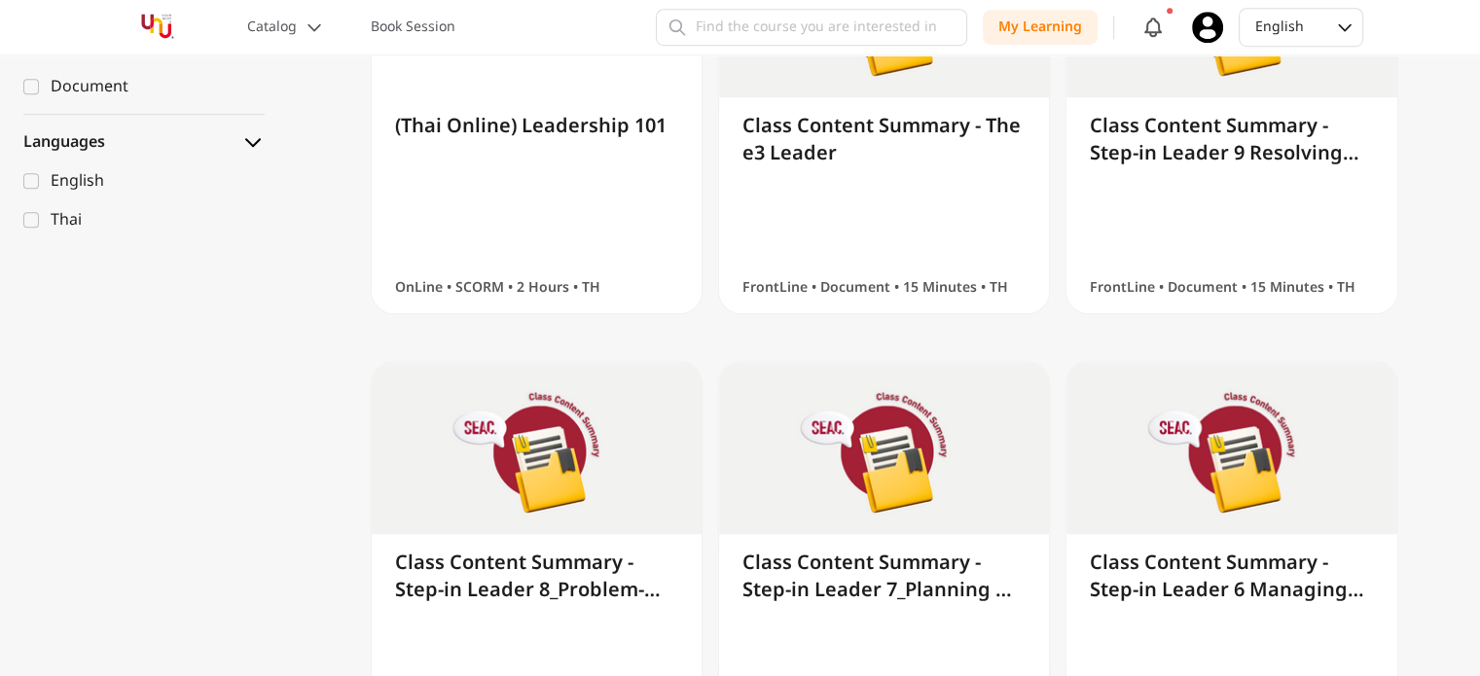
scroll to position [1459, 0]
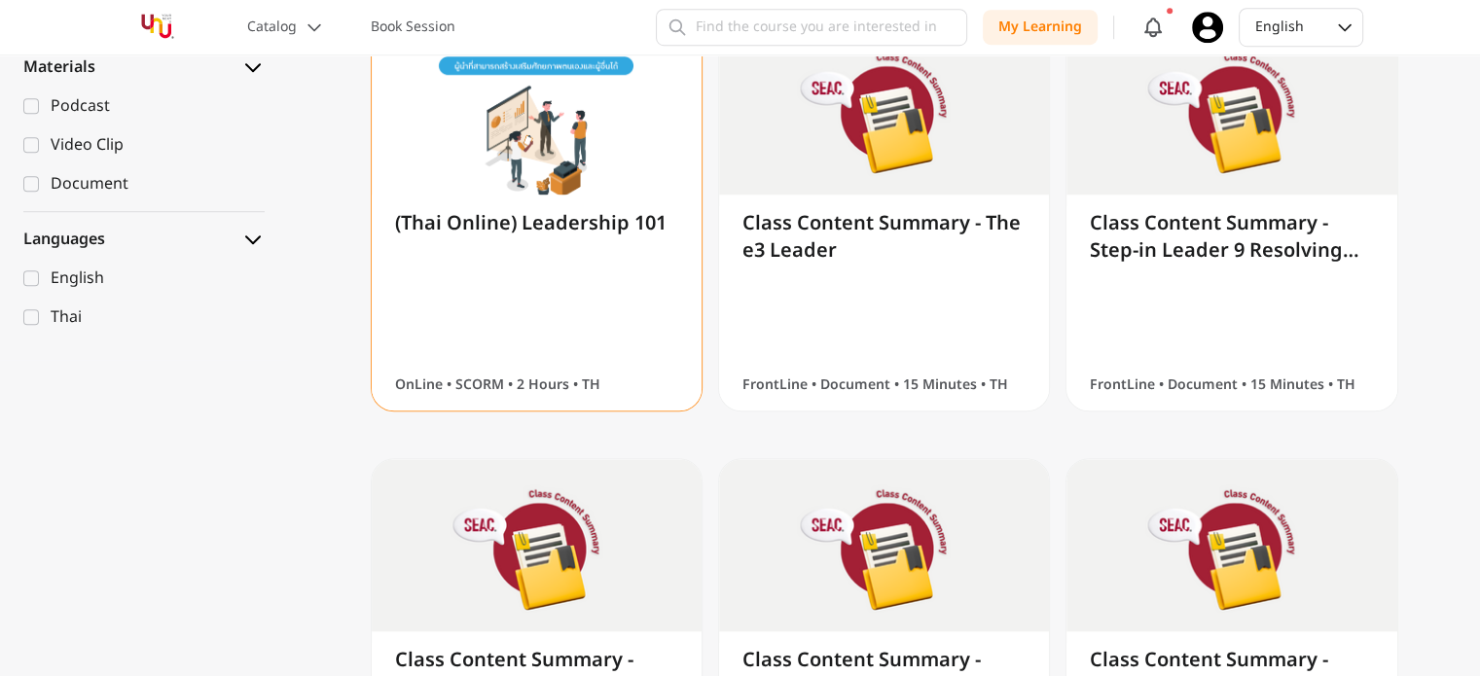
click at [572, 256] on div "(Thai Online) Leadership 101 OnLine • SCORM • 2 Hours • TH" at bounding box center [537, 303] width 330 height 216
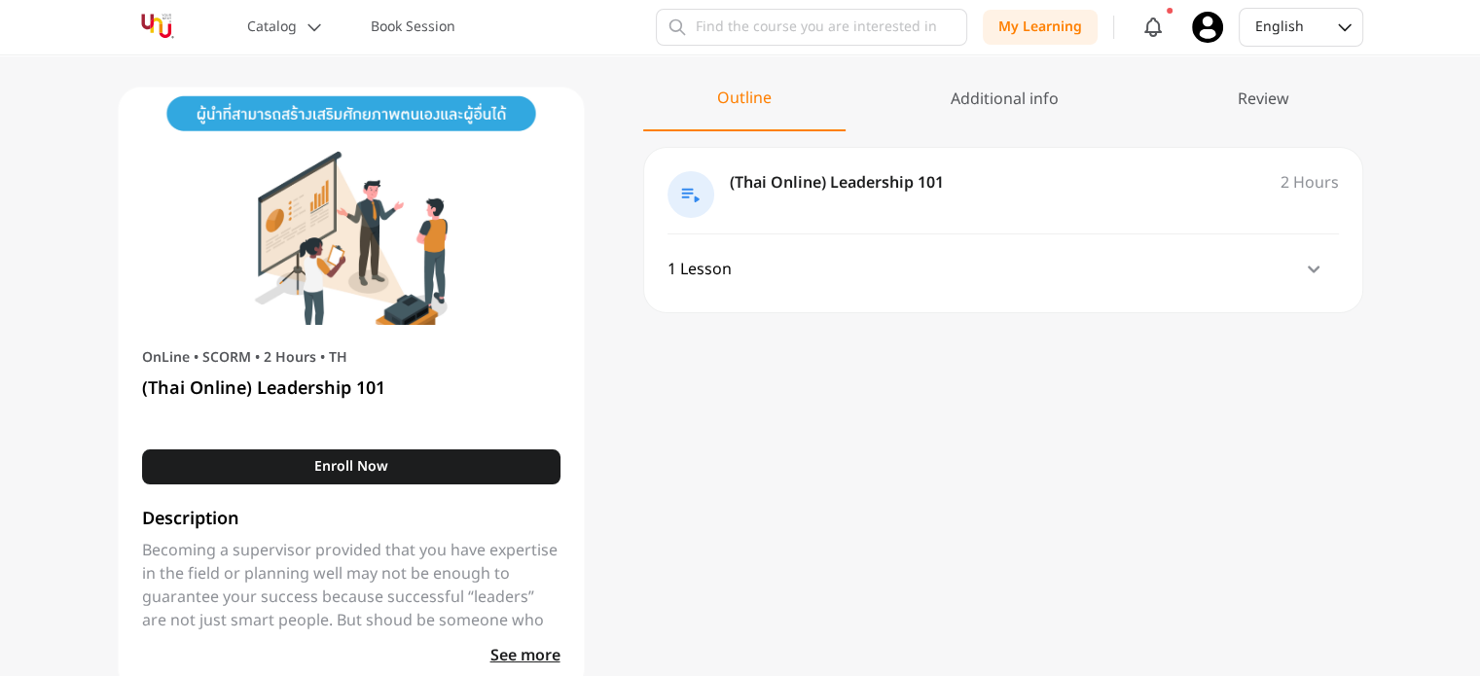
click at [681, 189] on icon at bounding box center [690, 196] width 18 height 14
click at [1310, 183] on div "2 Hours" at bounding box center [1309, 182] width 58 height 23
click at [1315, 266] on icon at bounding box center [1313, 269] width 23 height 23
click at [714, 338] on div "Lesson 1: (Thai Online) Leadership 101" at bounding box center [807, 340] width 281 height 23
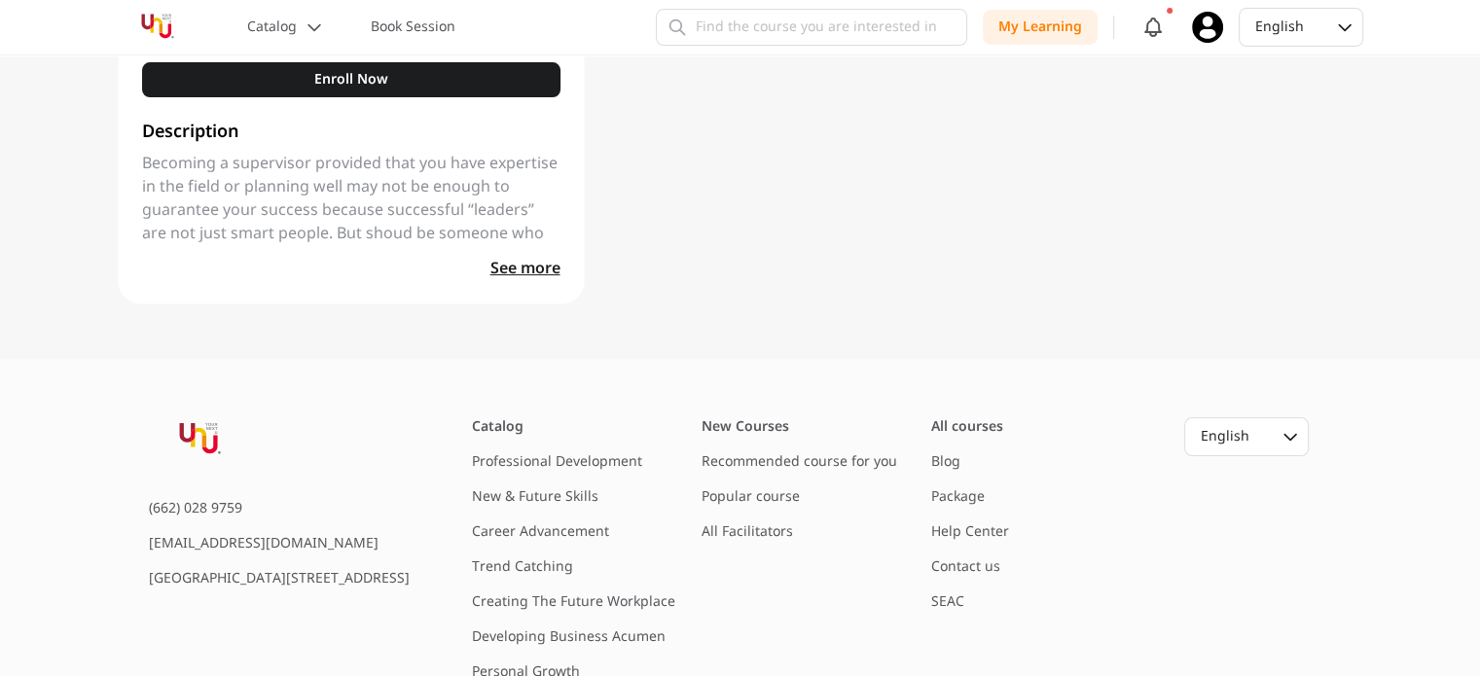
scroll to position [389, 0]
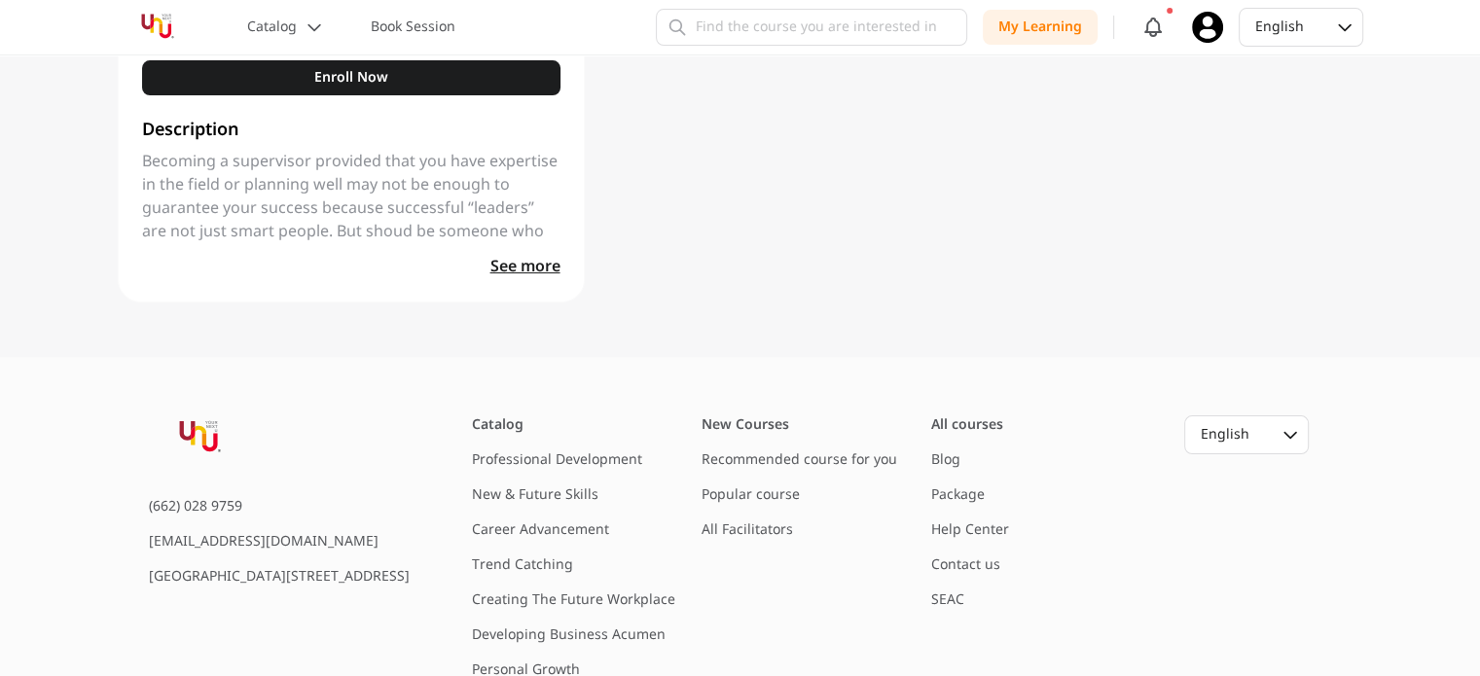
click at [540, 268] on span "See more" at bounding box center [525, 266] width 70 height 23
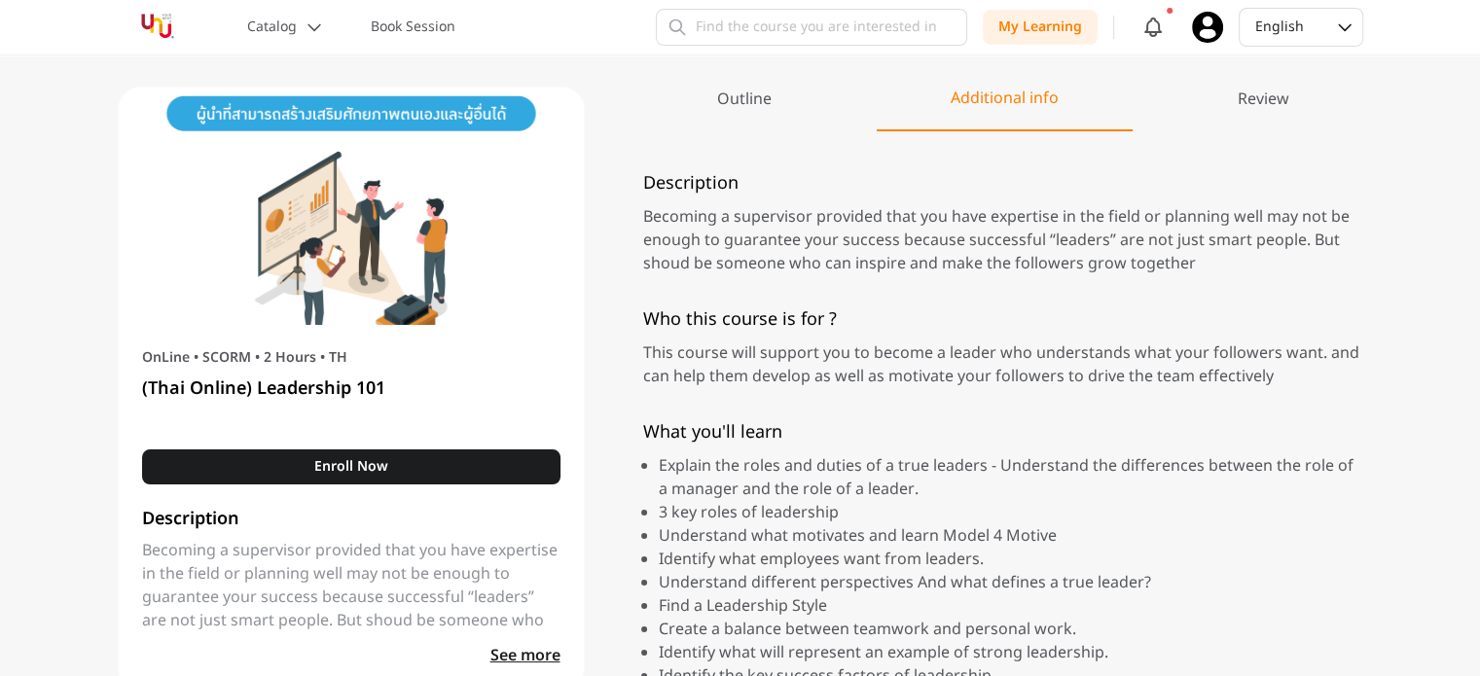
click at [1261, 98] on div "Review" at bounding box center [1263, 109] width 199 height 43
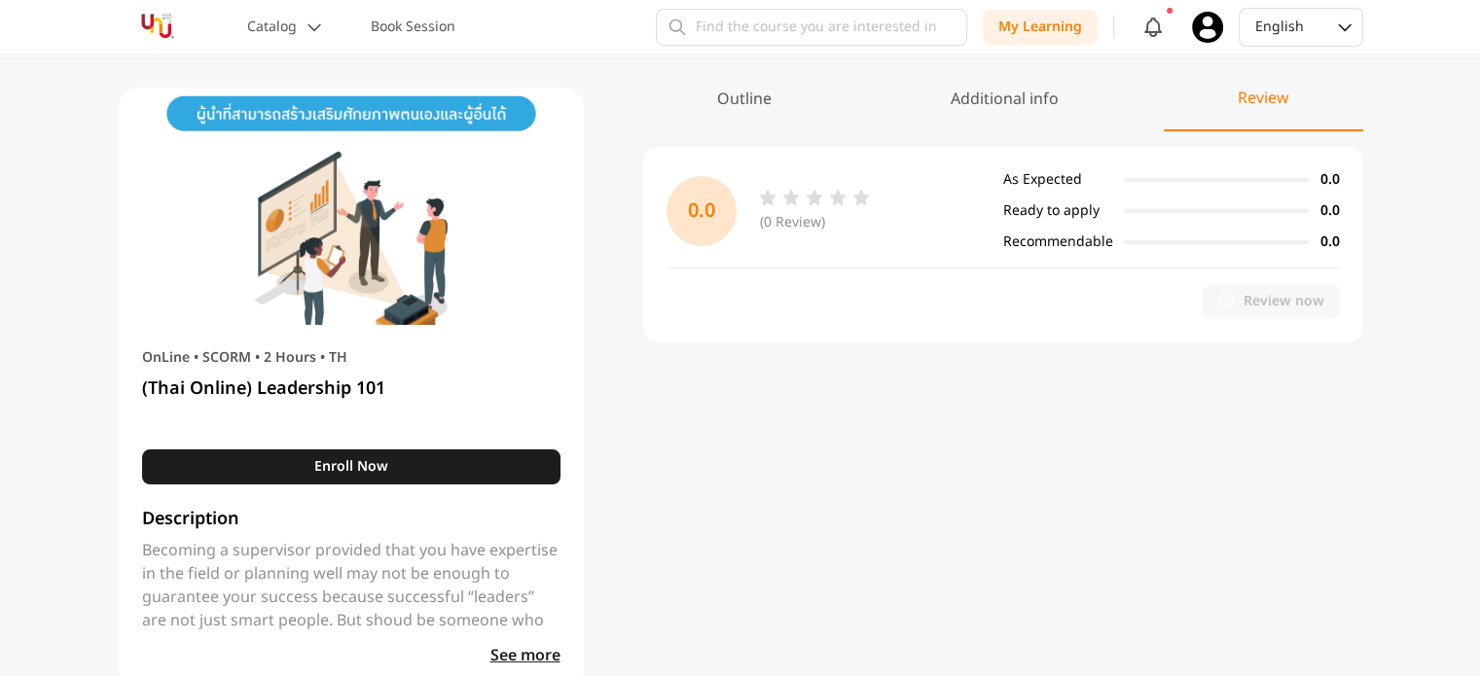
click at [739, 101] on div "Outline" at bounding box center [744, 109] width 202 height 43
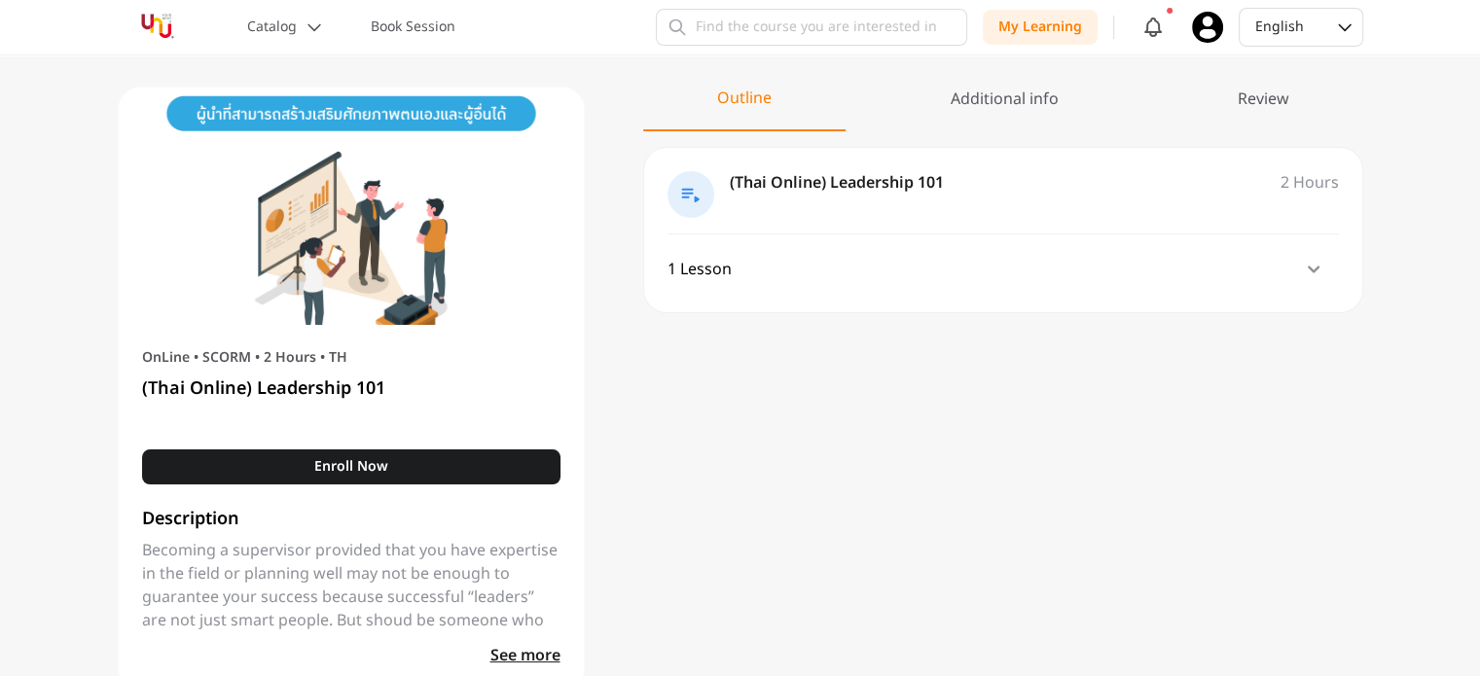
click at [692, 192] on icon at bounding box center [690, 196] width 18 height 14
click at [690, 192] on icon at bounding box center [690, 196] width 18 height 14
click at [690, 190] on icon at bounding box center [690, 196] width 18 height 14
click at [691, 190] on icon at bounding box center [690, 196] width 18 height 14
click at [415, 28] on p "Book Session" at bounding box center [413, 27] width 85 height 19
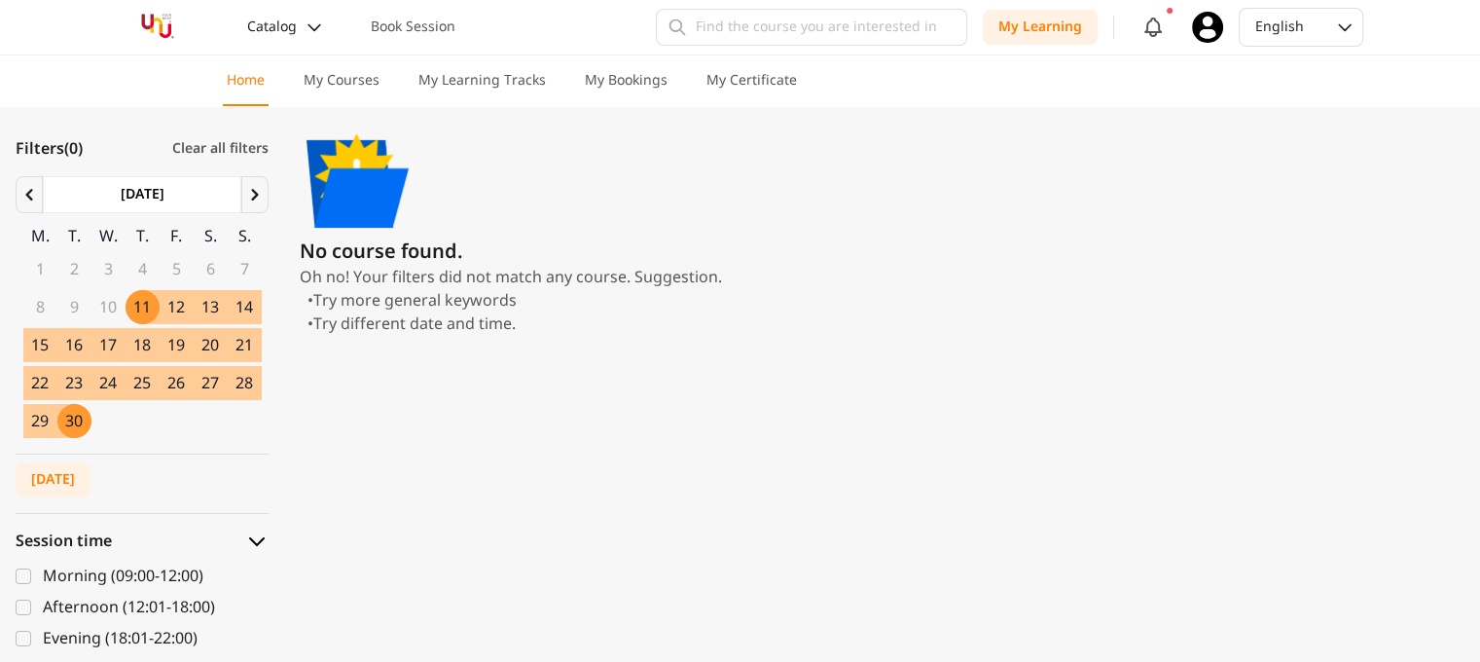
click at [298, 34] on button "Catalog" at bounding box center [285, 27] width 100 height 35
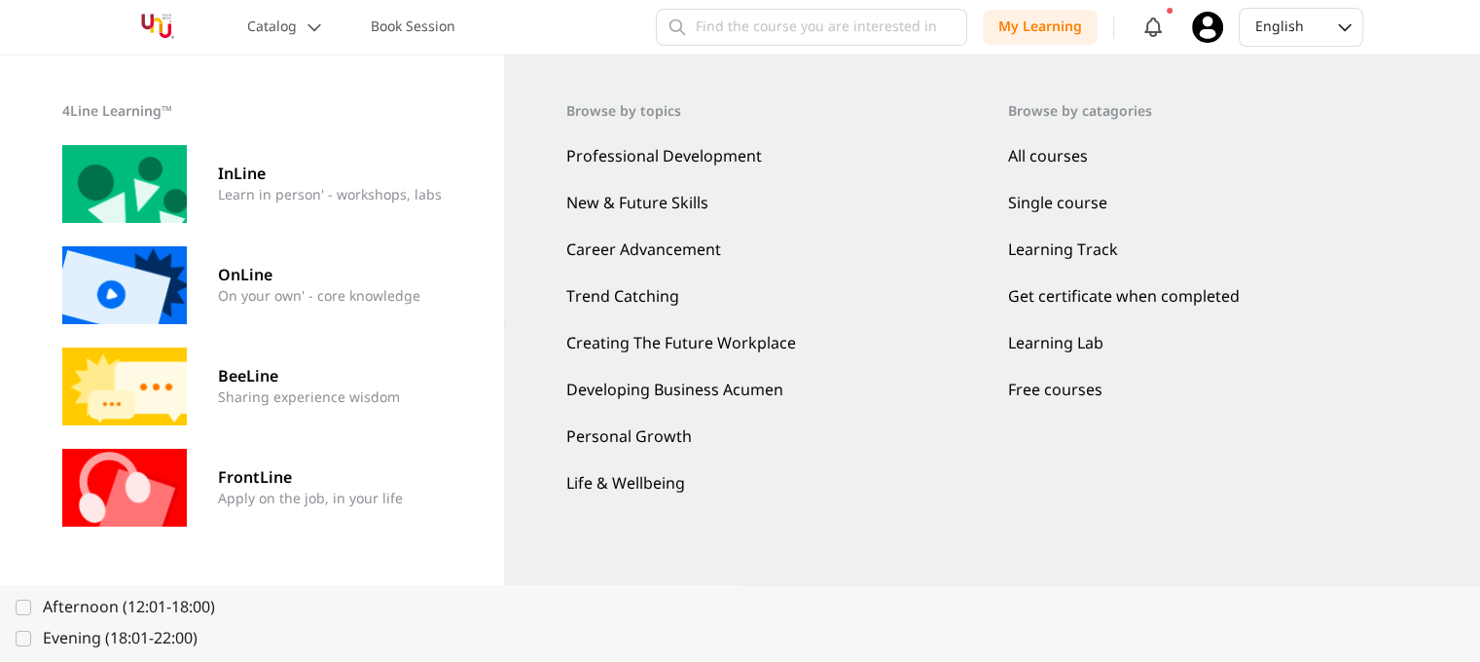
click at [598, 287] on link "Trend Catching" at bounding box center [771, 296] width 411 height 23
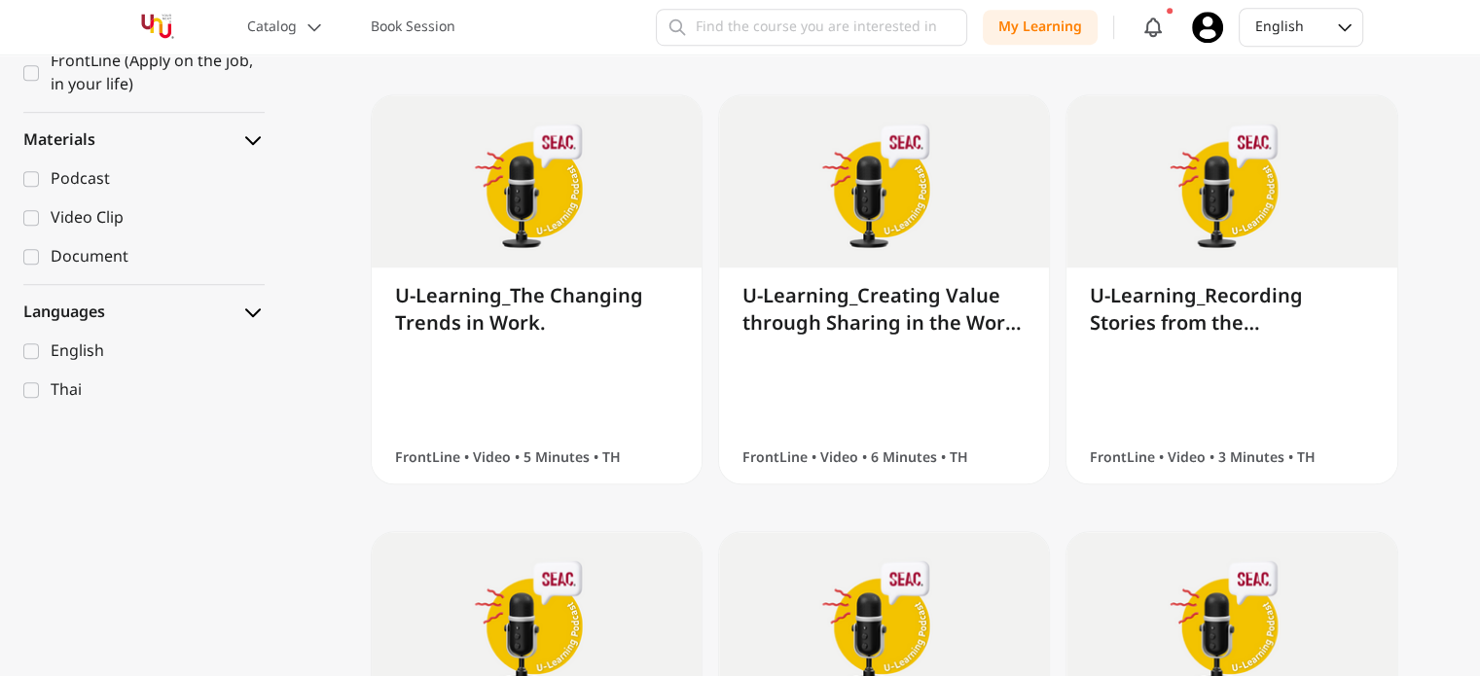
scroll to position [900, 0]
